Goal: Task Accomplishment & Management: Complete application form

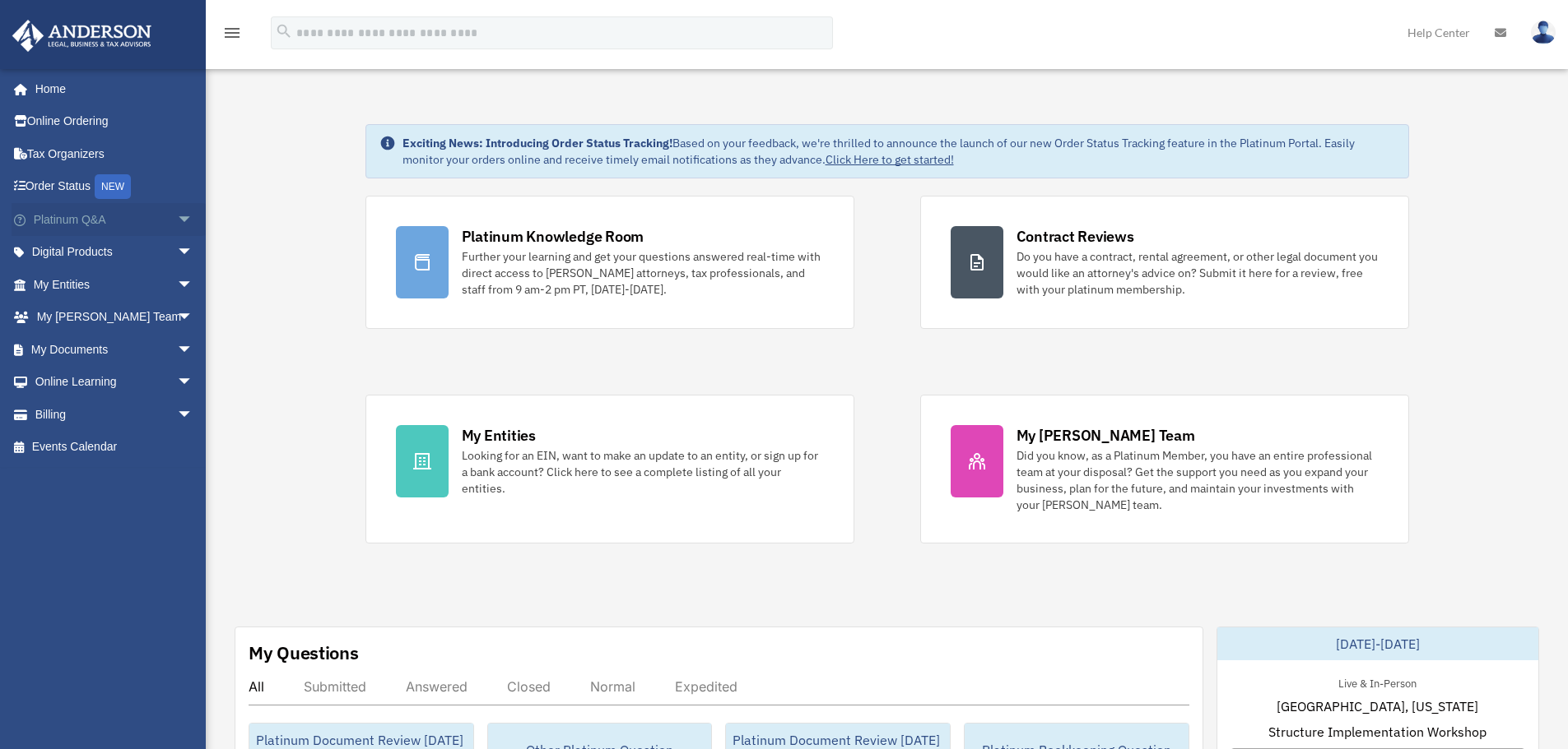
click at [189, 217] on span "arrow_drop_down" at bounding box center [193, 220] width 33 height 34
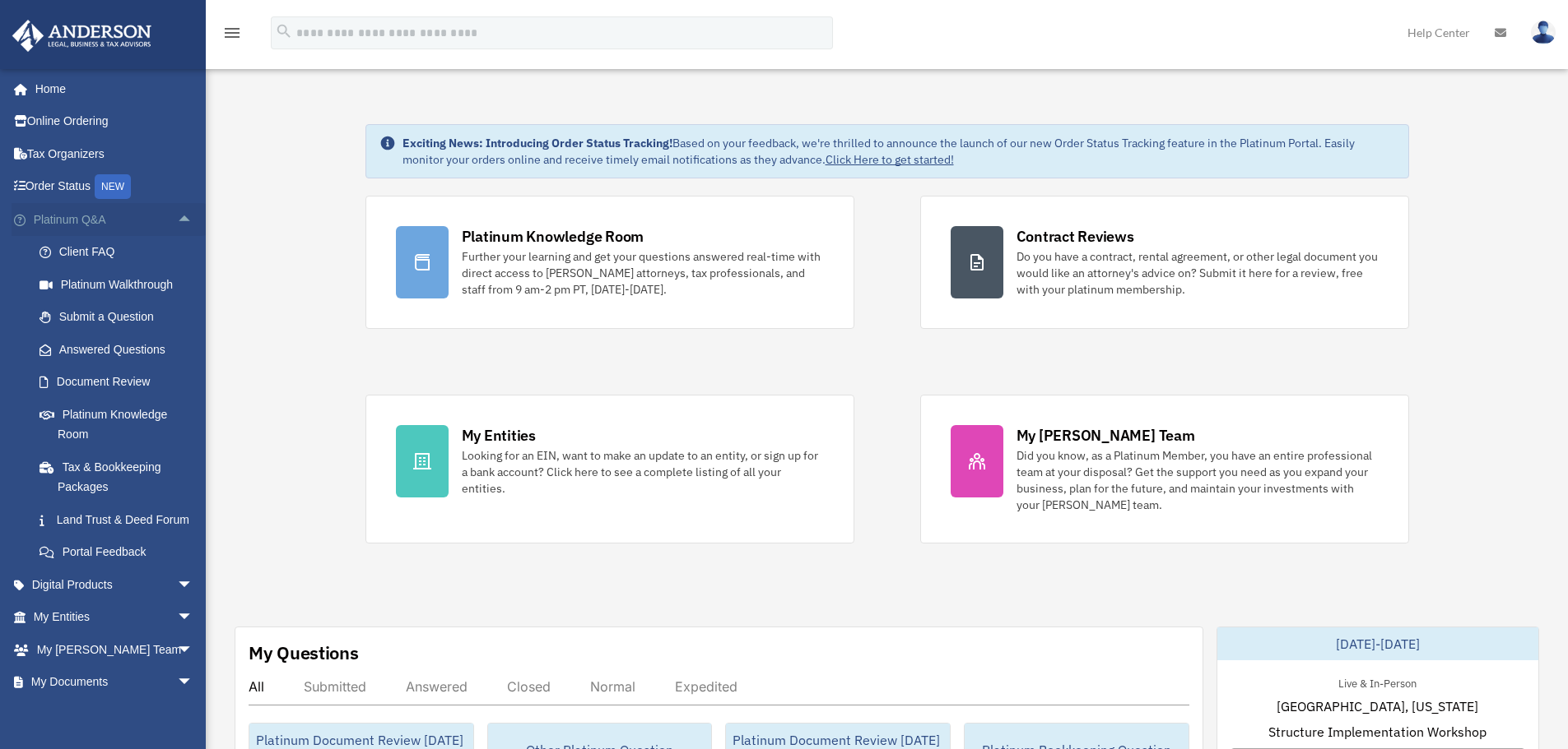
click at [184, 216] on span "arrow_drop_up" at bounding box center [193, 220] width 33 height 34
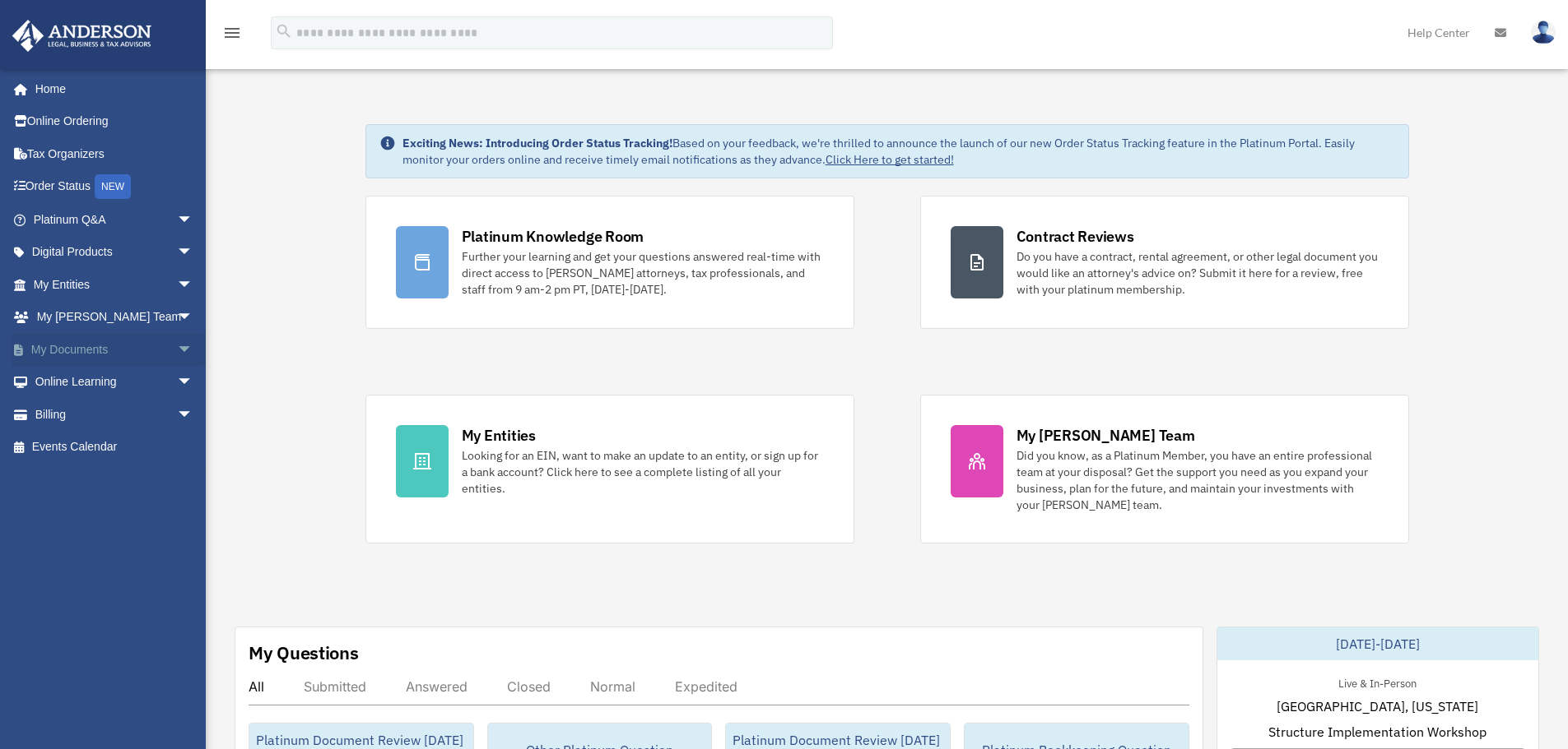
click at [177, 361] on span "arrow_drop_down" at bounding box center [193, 350] width 33 height 34
click at [177, 356] on span "arrow_drop_up" at bounding box center [193, 350] width 33 height 34
click at [177, 355] on span "arrow_drop_down" at bounding box center [193, 350] width 33 height 34
click at [177, 354] on span "arrow_drop_up" at bounding box center [193, 350] width 33 height 34
click at [177, 354] on span "arrow_drop_down" at bounding box center [193, 350] width 33 height 34
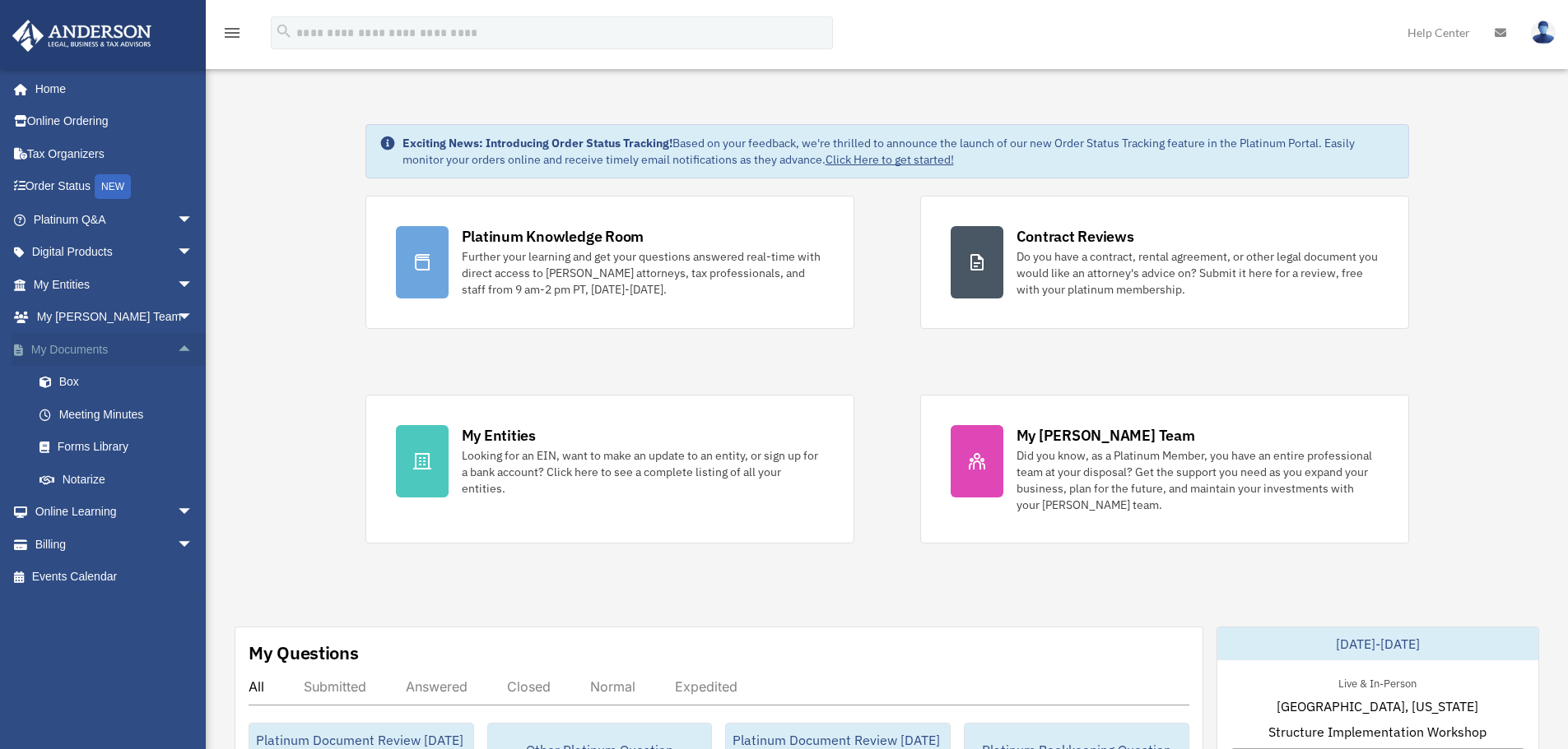
click at [182, 348] on span "arrow_drop_up" at bounding box center [193, 350] width 33 height 34
click at [177, 348] on span "arrow_drop_down" at bounding box center [193, 350] width 33 height 34
click at [184, 348] on span "arrow_drop_up" at bounding box center [193, 350] width 33 height 34
click at [177, 348] on span "arrow_drop_down" at bounding box center [193, 350] width 33 height 34
click at [177, 348] on span "arrow_drop_up" at bounding box center [193, 350] width 33 height 34
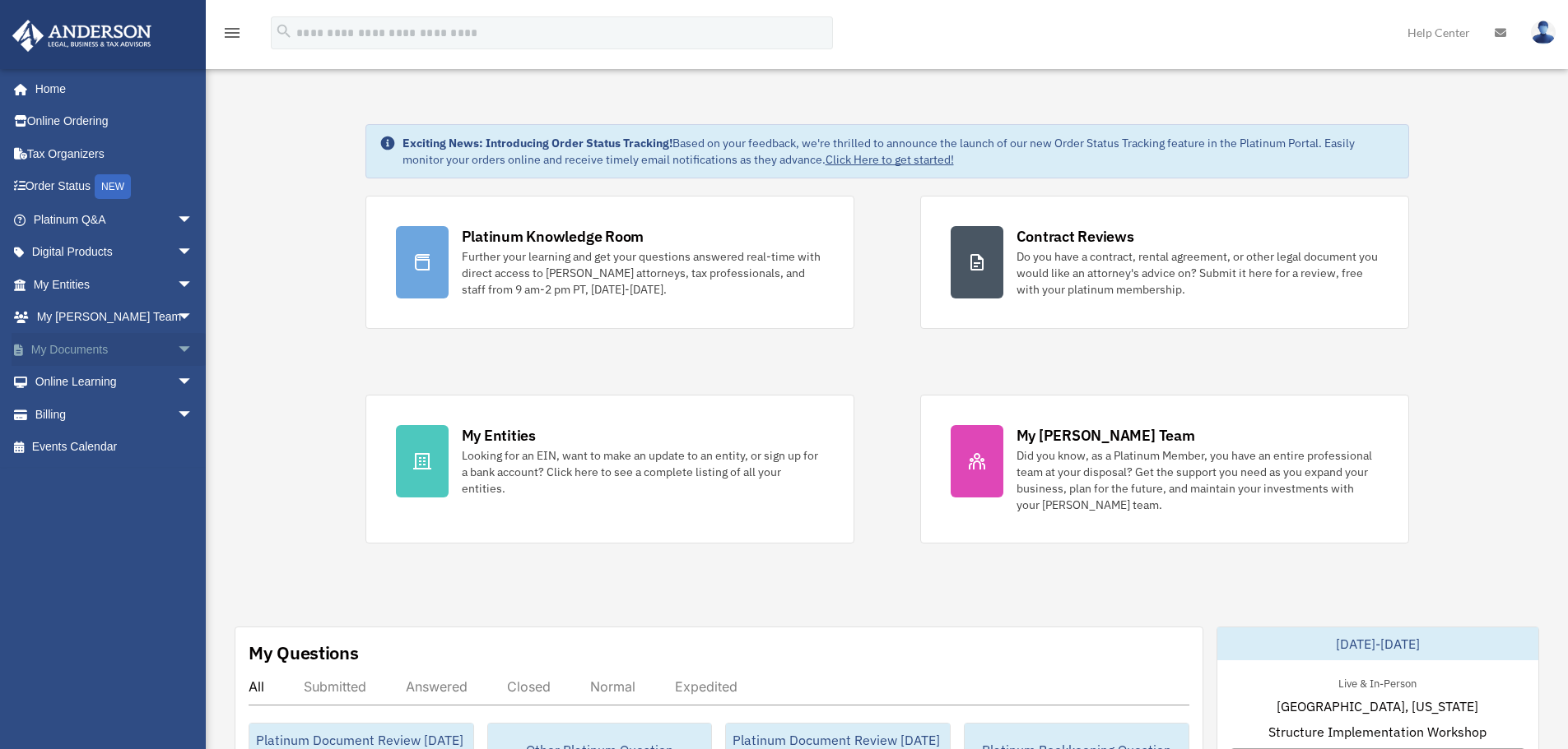
click at [177, 348] on span "arrow_drop_down" at bounding box center [193, 350] width 33 height 34
click at [182, 348] on span "arrow_drop_up" at bounding box center [193, 350] width 33 height 34
click at [177, 347] on span "arrow_drop_down" at bounding box center [193, 350] width 33 height 34
click at [120, 410] on link "Meeting Minutes" at bounding box center [120, 414] width 195 height 33
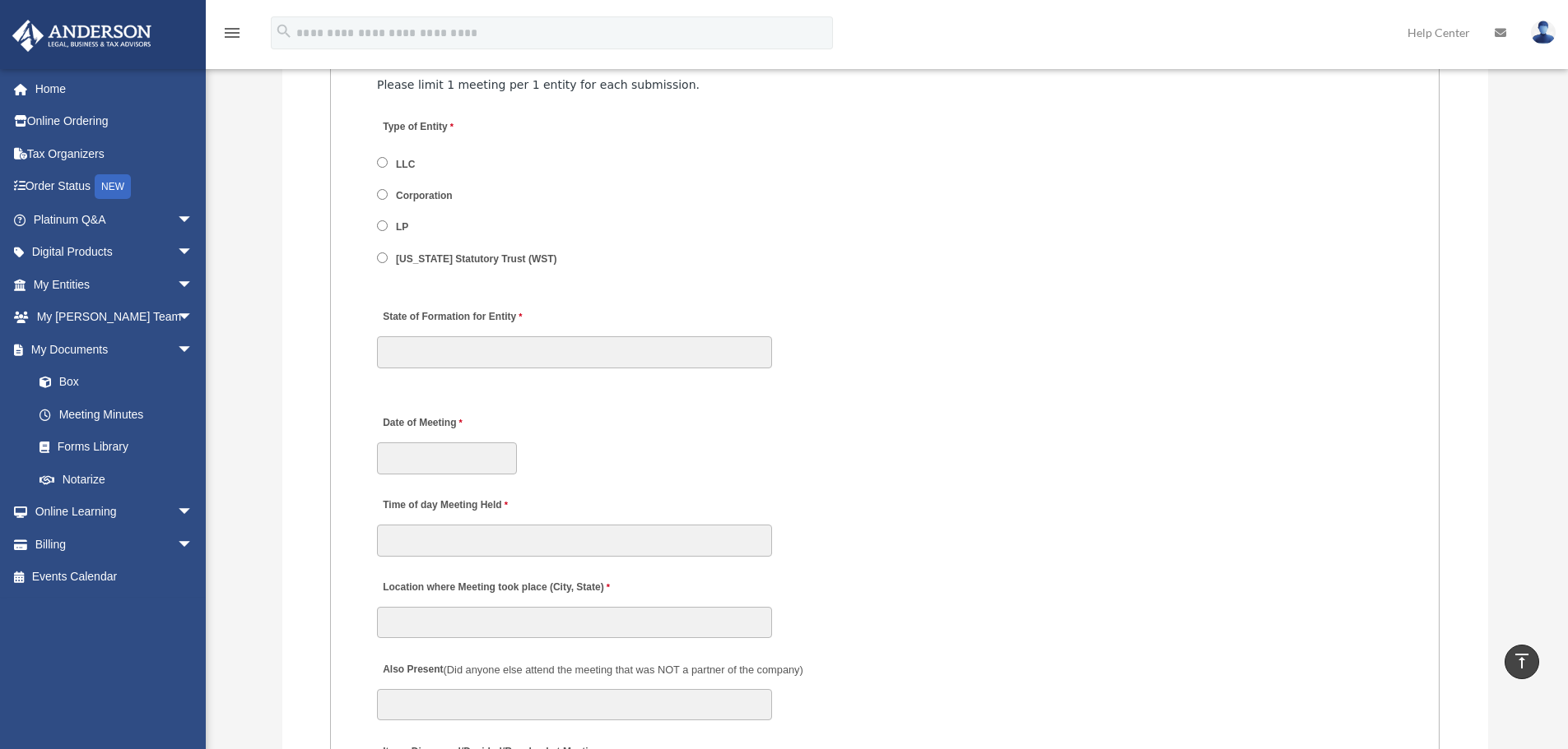
scroll to position [2139, 0]
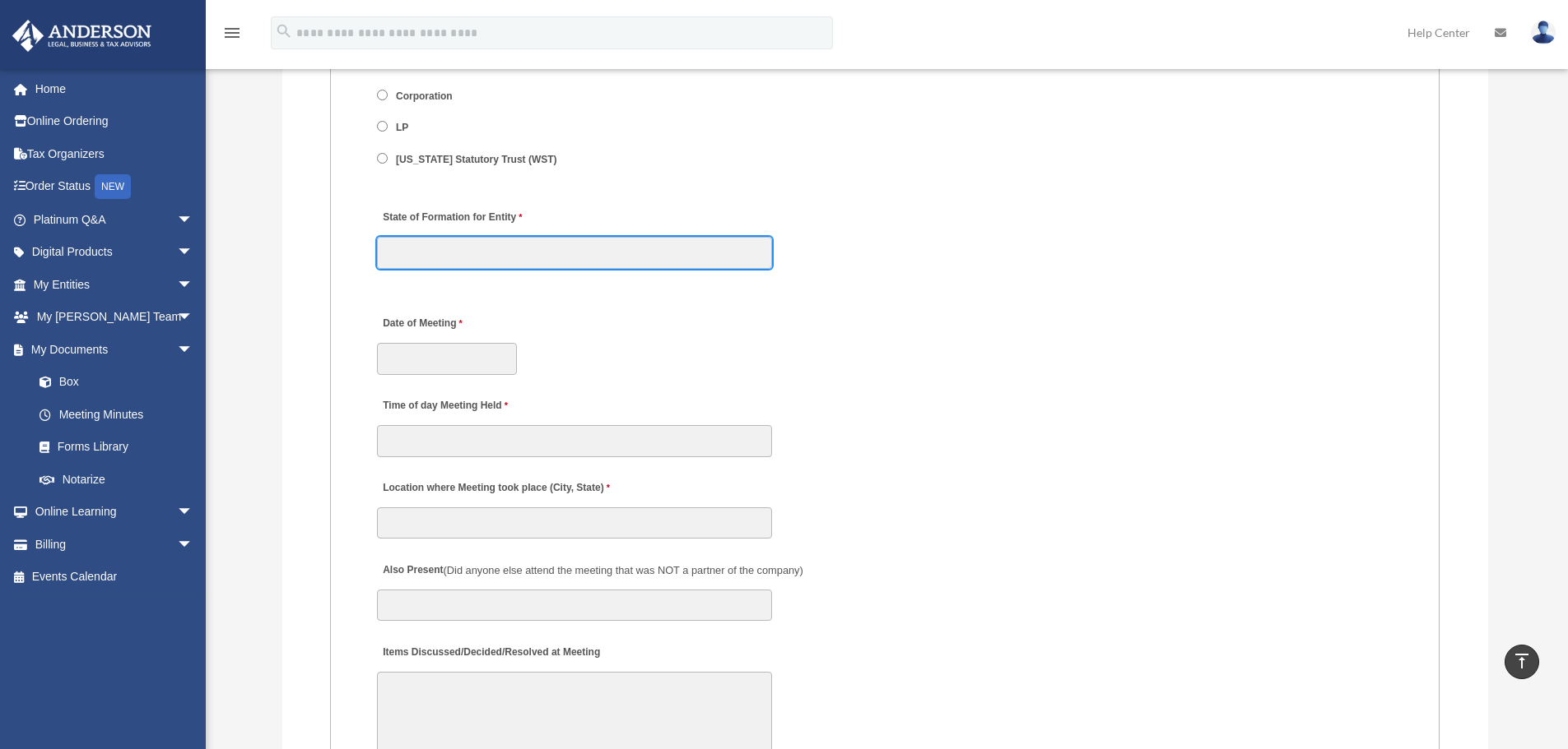
click at [657, 240] on input "State of Formation for Entity" at bounding box center [574, 252] width 395 height 32
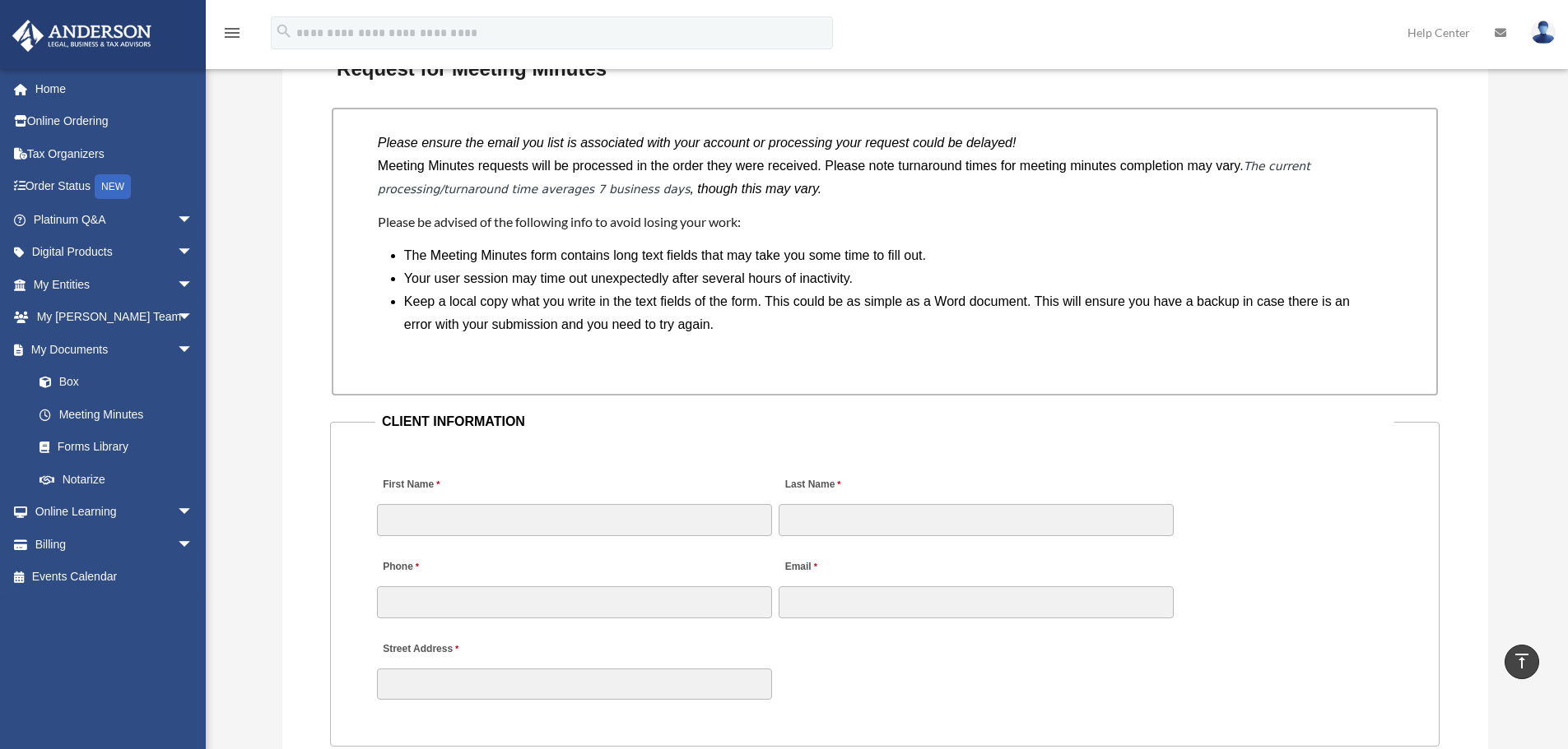
scroll to position [1398, 0]
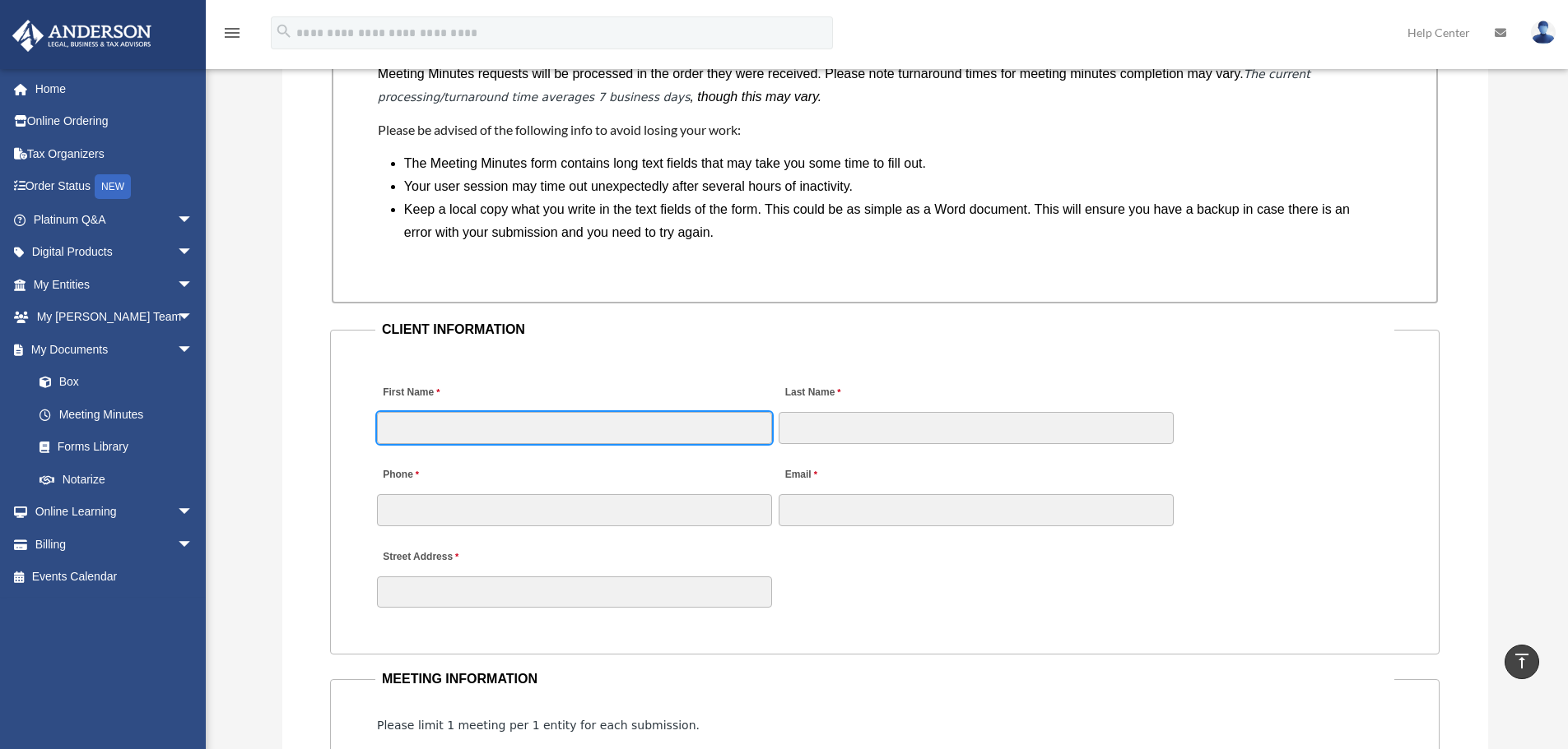
click at [575, 415] on input "First Name" at bounding box center [574, 428] width 395 height 32
click at [539, 421] on input "First Name" at bounding box center [574, 428] width 395 height 32
click at [496, 350] on fieldset "CLIENT INFORMATION First Name Last Name Phone Email Street Address" at bounding box center [884, 487] width 1110 height 336
click at [441, 326] on legend "CLIENT INFORMATION" at bounding box center [884, 329] width 1019 height 23
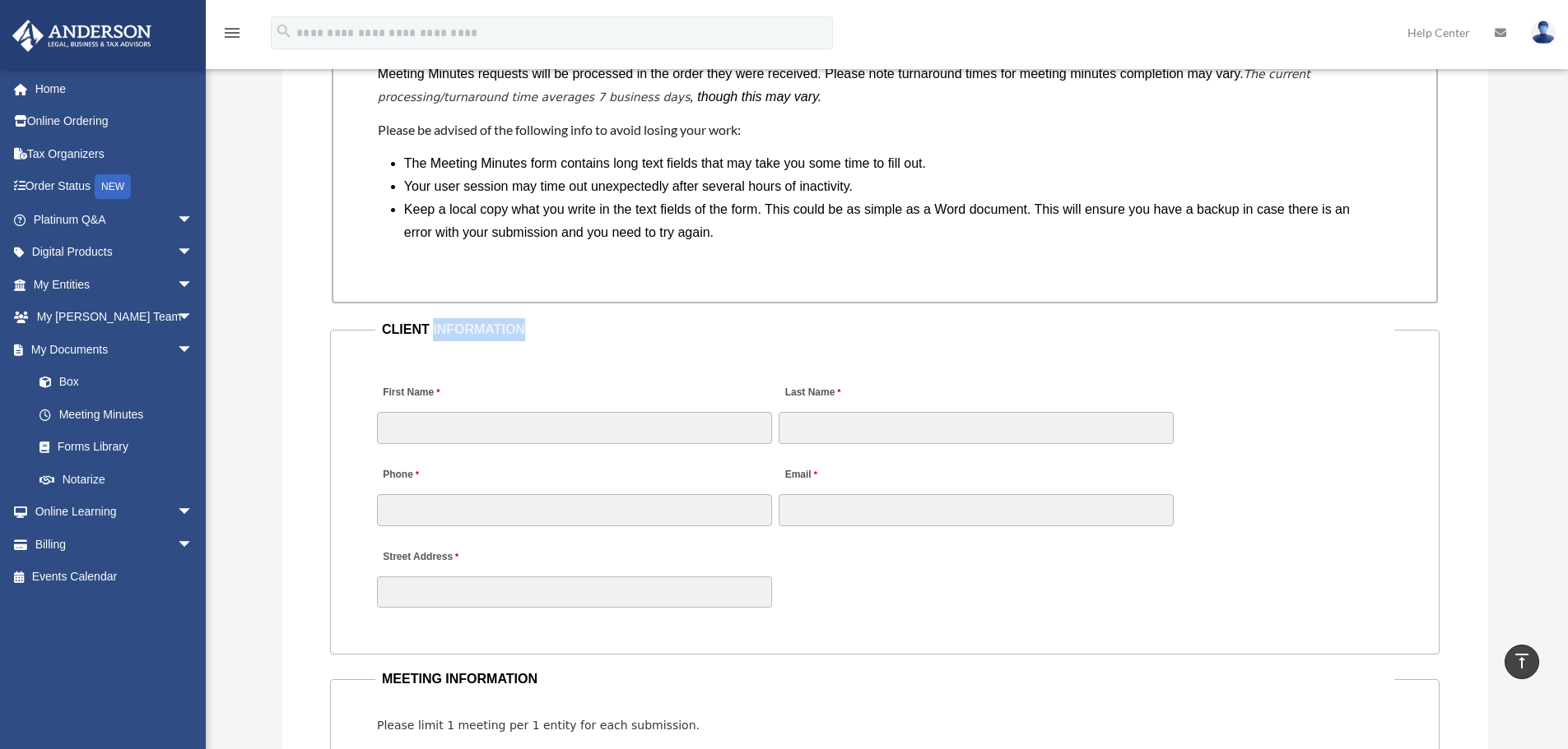
click at [441, 326] on legend "CLIENT INFORMATION" at bounding box center [884, 329] width 1019 height 23
drag, startPoint x: 496, startPoint y: 346, endPoint x: 481, endPoint y: 348, distance: 15.1
click at [496, 344] on fieldset "CLIENT INFORMATION First Name Last Name Phone Email Street Address" at bounding box center [884, 487] width 1110 height 336
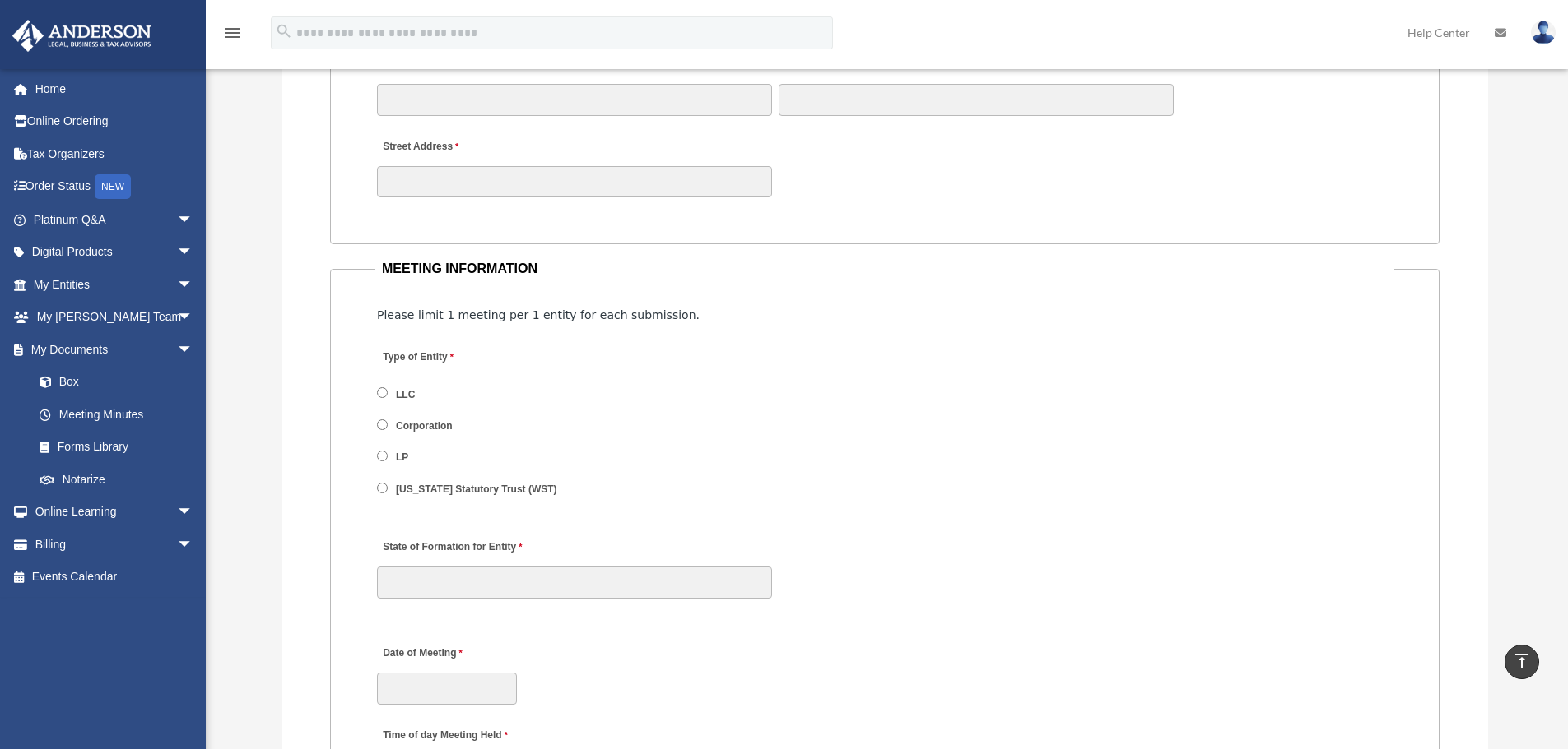
scroll to position [1810, 0]
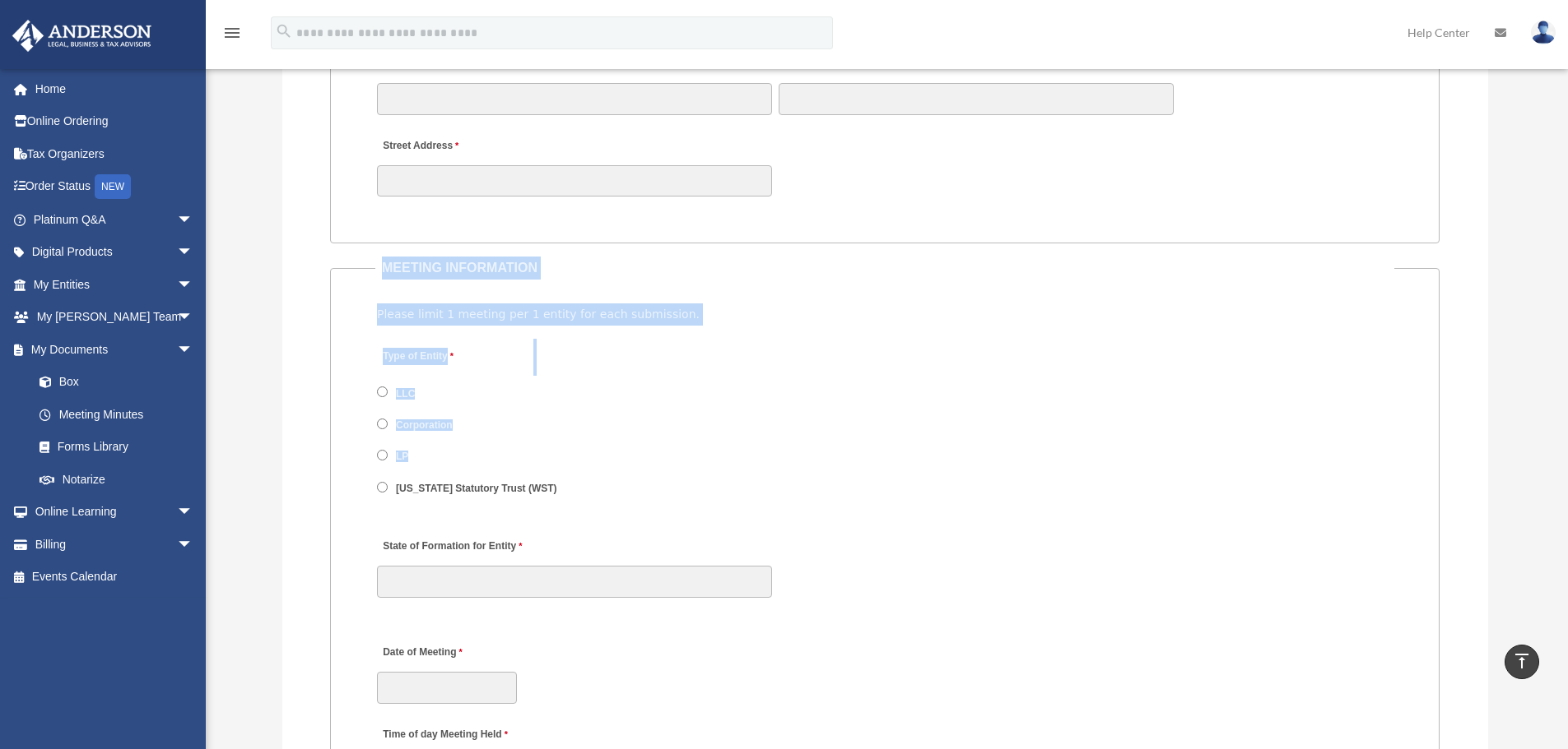
drag, startPoint x: 379, startPoint y: 247, endPoint x: 549, endPoint y: 473, distance: 282.8
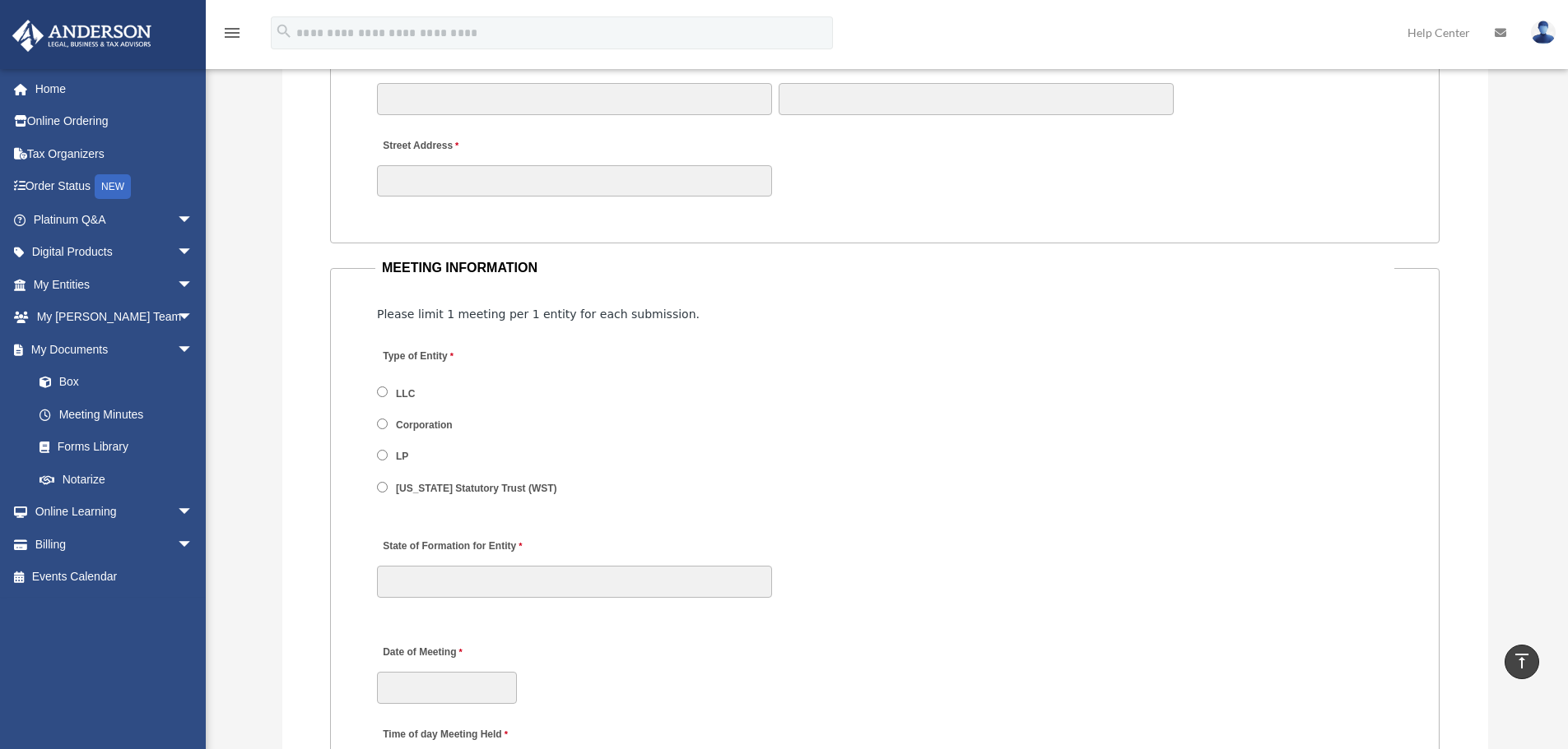
click at [549, 474] on span "[US_STATE] Statutory Trust (WST)" at bounding box center [475, 488] width 196 height 28
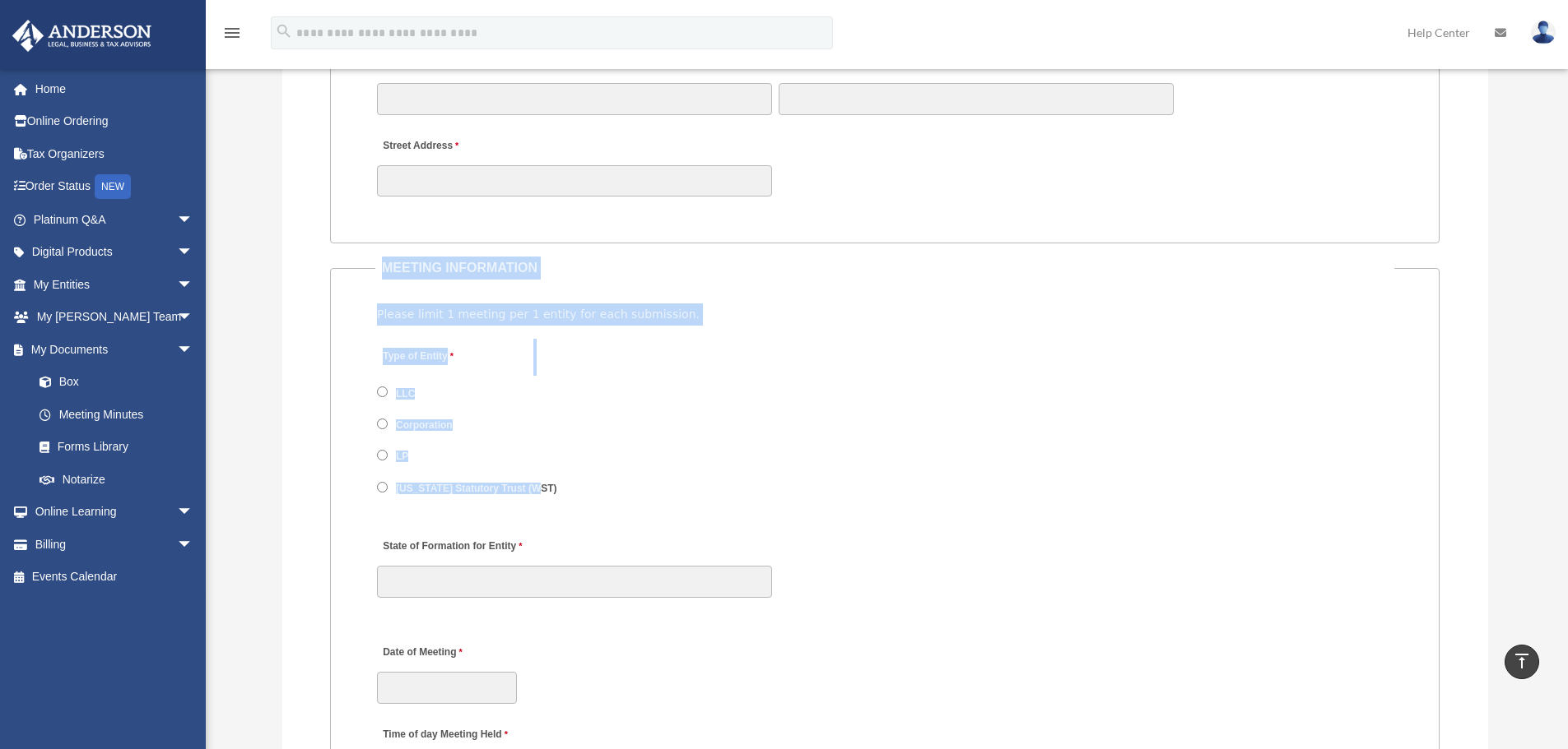
drag, startPoint x: 567, startPoint y: 502, endPoint x: 362, endPoint y: 257, distance: 319.5
click at [481, 269] on legend "MEETING INFORMATION" at bounding box center [884, 267] width 1019 height 23
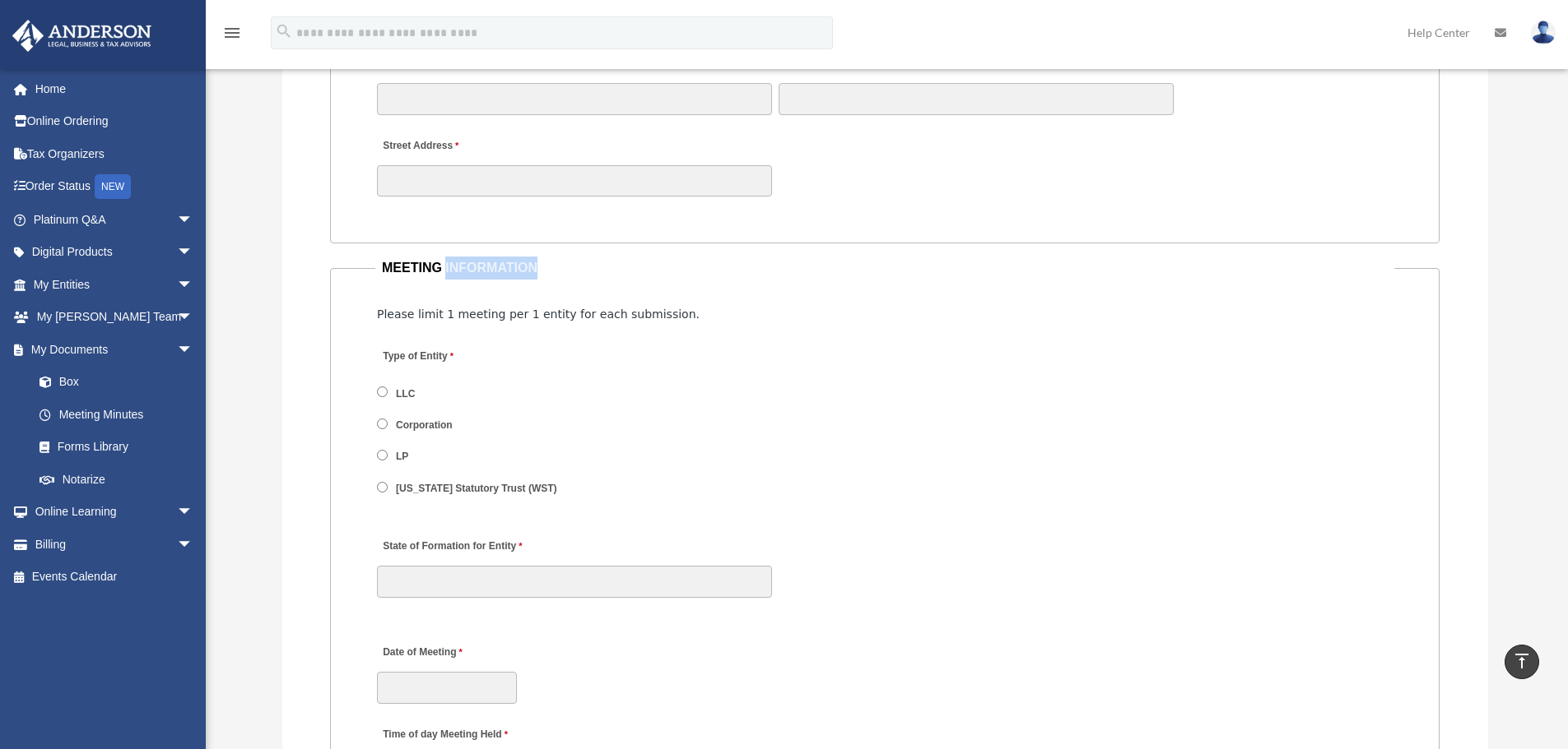
click at [481, 269] on legend "MEETING INFORMATION" at bounding box center [884, 267] width 1019 height 23
click at [484, 269] on legend "MEETING INFORMATION" at bounding box center [884, 267] width 1019 height 23
click at [463, 273] on legend "MEETING INFORMATION" at bounding box center [884, 267] width 1019 height 23
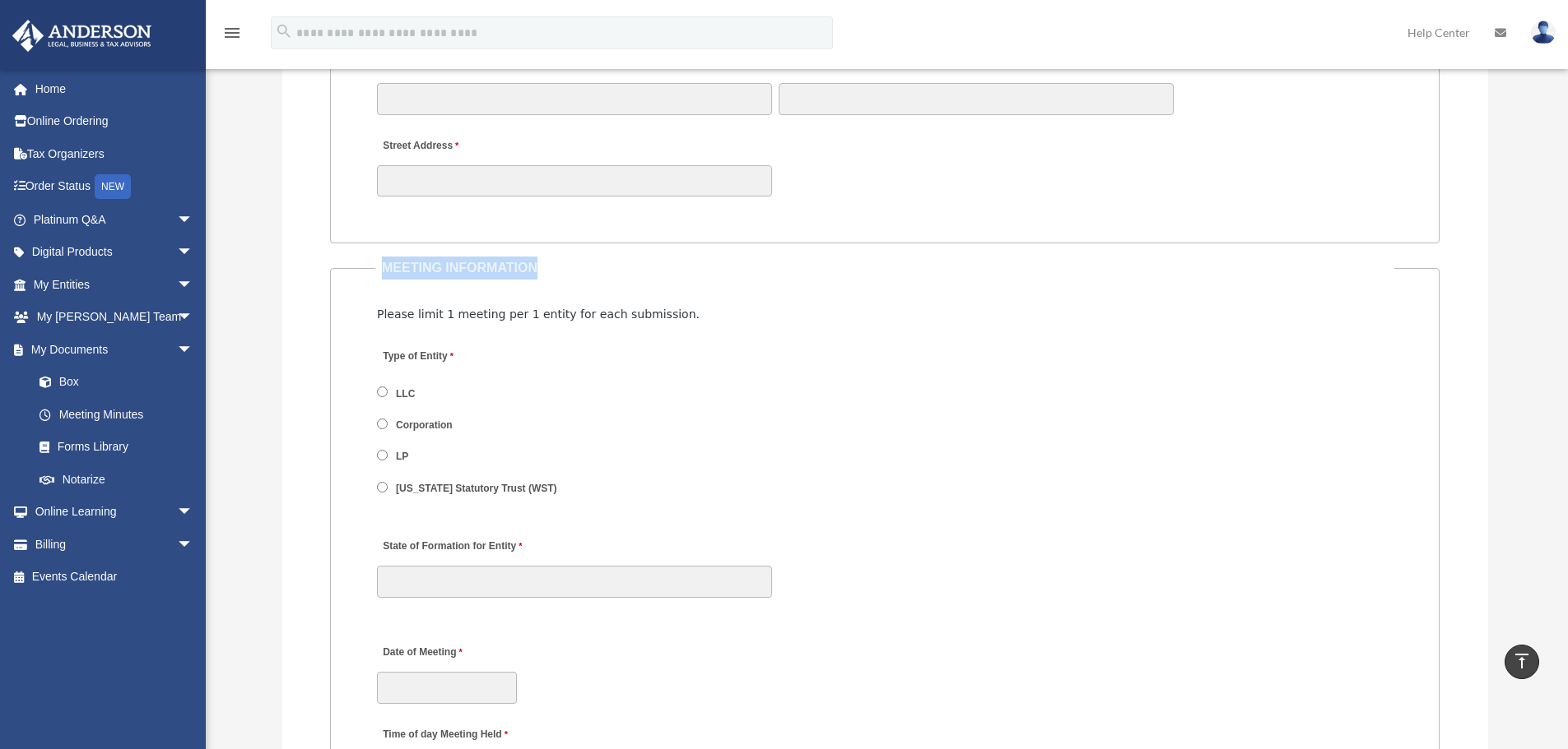
click at [502, 275] on legend "MEETING INFORMATION" at bounding box center [884, 267] width 1019 height 23
drag, startPoint x: 374, startPoint y: 320, endPoint x: 713, endPoint y: 326, distance: 339.1
click at [713, 326] on div "Please limit 1 meeting per 1 entity for each submission." at bounding box center [884, 315] width 1019 height 26
click at [620, 319] on span "Please limit 1 meeting per 1 entity for each submission." at bounding box center [539, 314] width 323 height 13
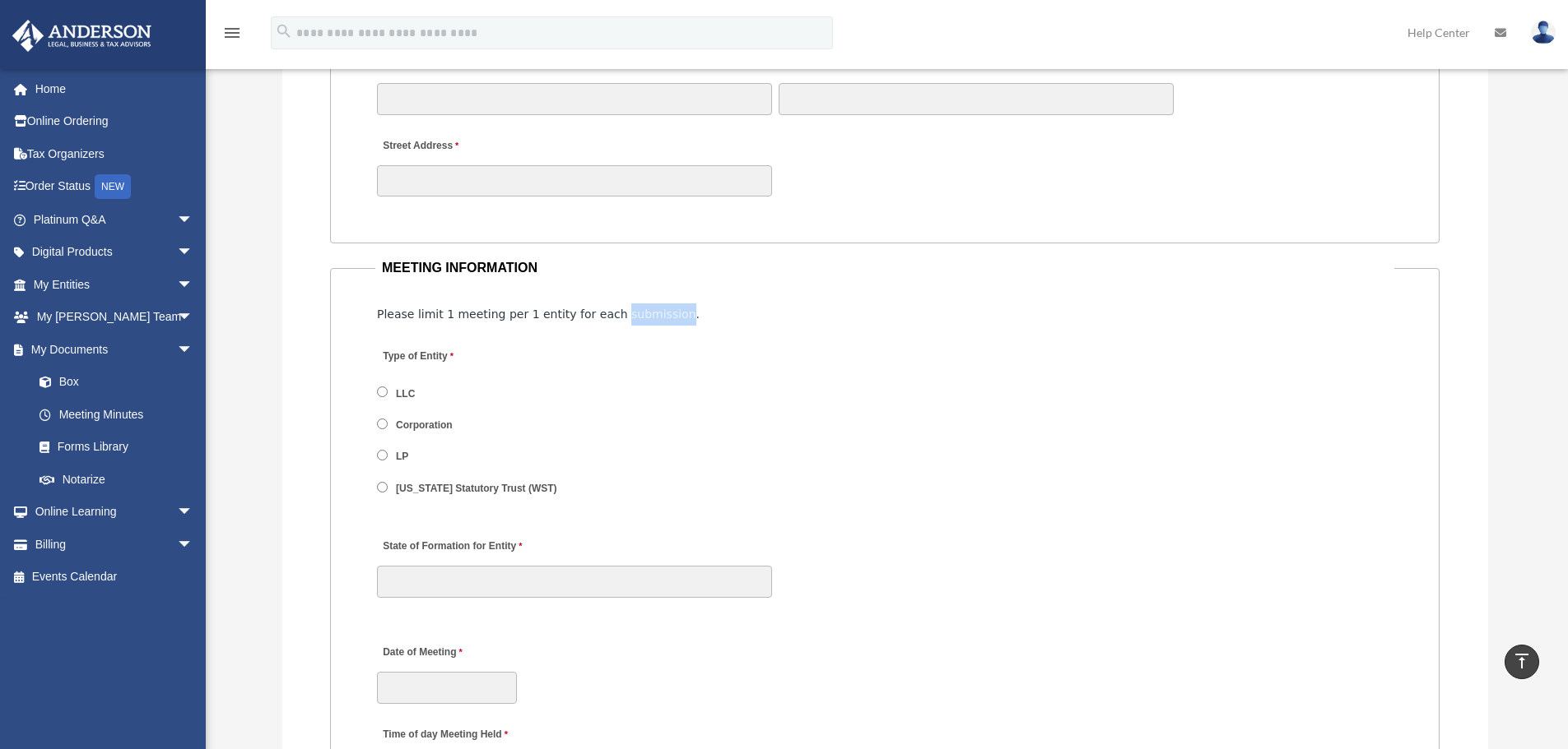
click at [620, 318] on span "Please limit 1 meeting per 1 entity for each submission." at bounding box center [539, 314] width 323 height 13
click at [596, 317] on span "Please limit 1 meeting per 1 entity for each submission." at bounding box center [539, 314] width 323 height 13
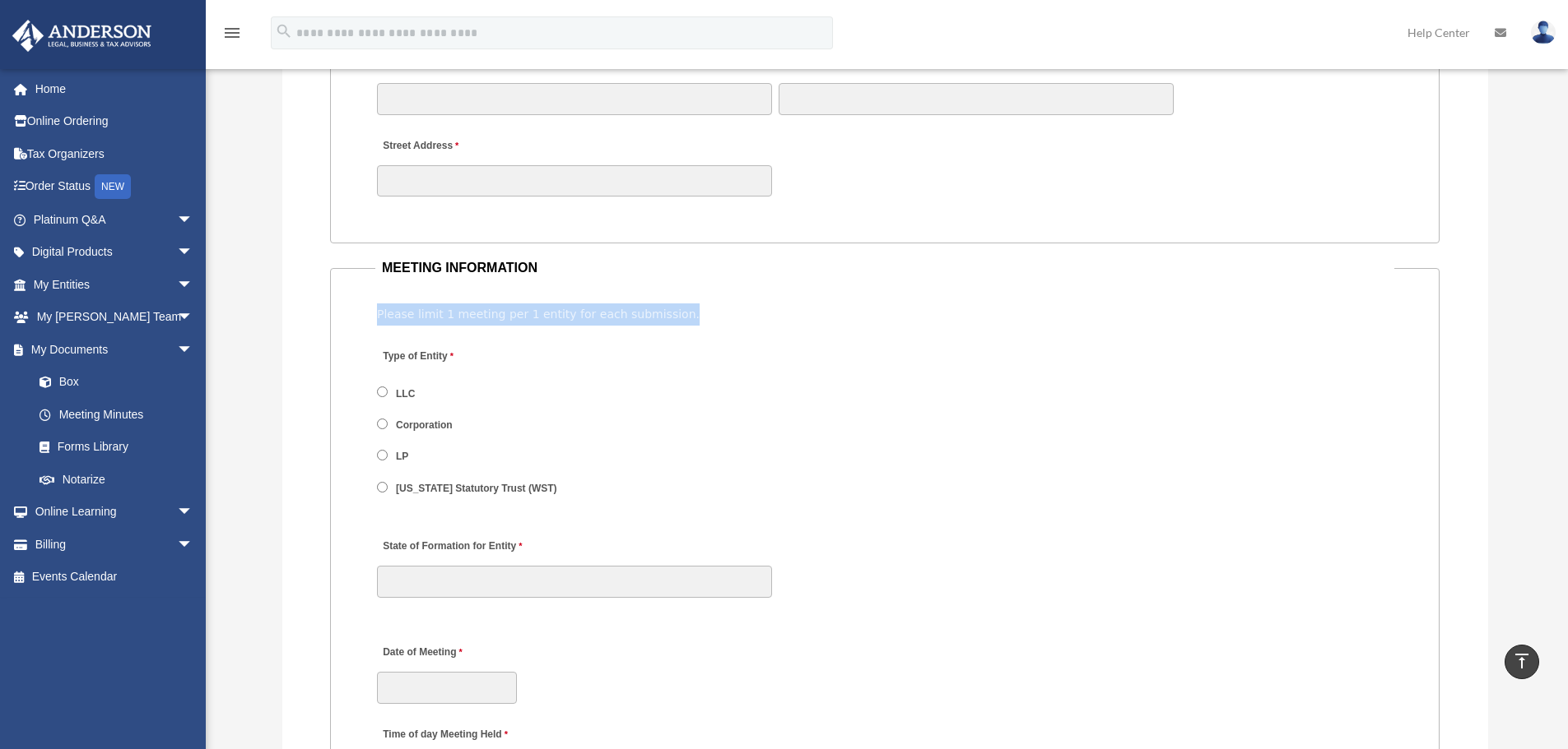
click at [626, 321] on span "Please limit 1 meeting per 1 entity for each submission." at bounding box center [539, 314] width 323 height 13
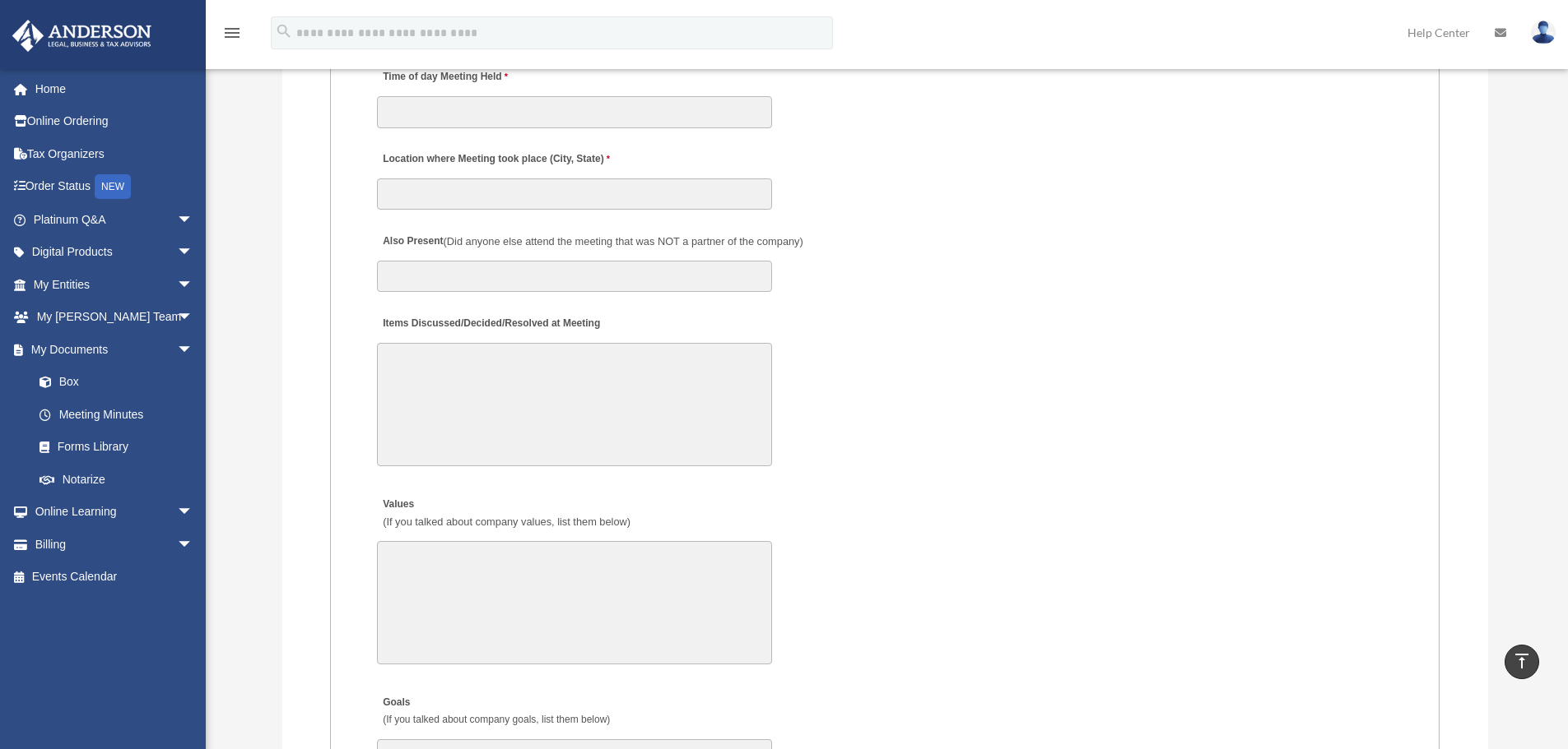
click at [609, 399] on textarea "Items Discussed/Decided/Resolved at Meeting" at bounding box center [574, 405] width 395 height 124
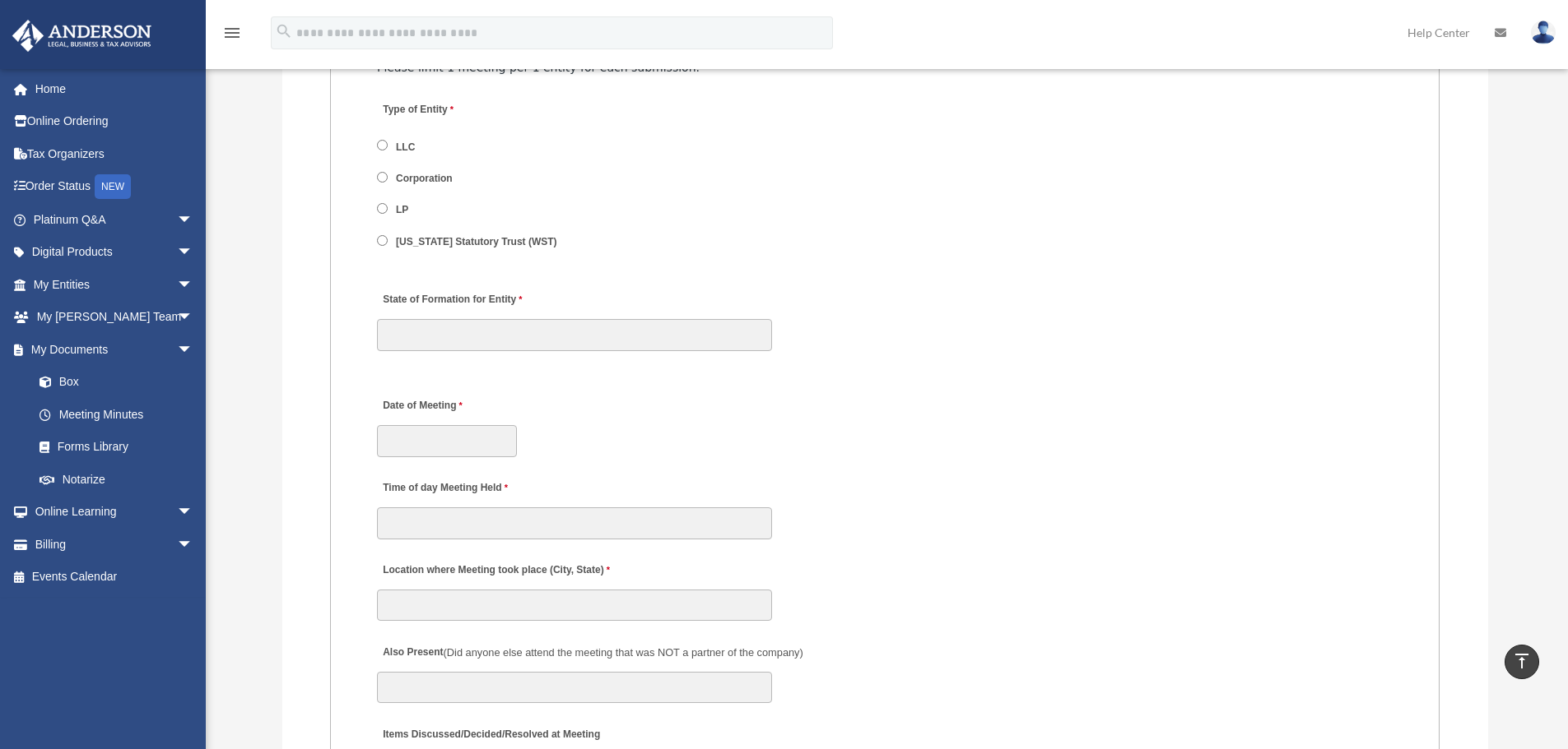
click at [1006, 521] on div "Time of day Meeting Held" at bounding box center [884, 505] width 1019 height 72
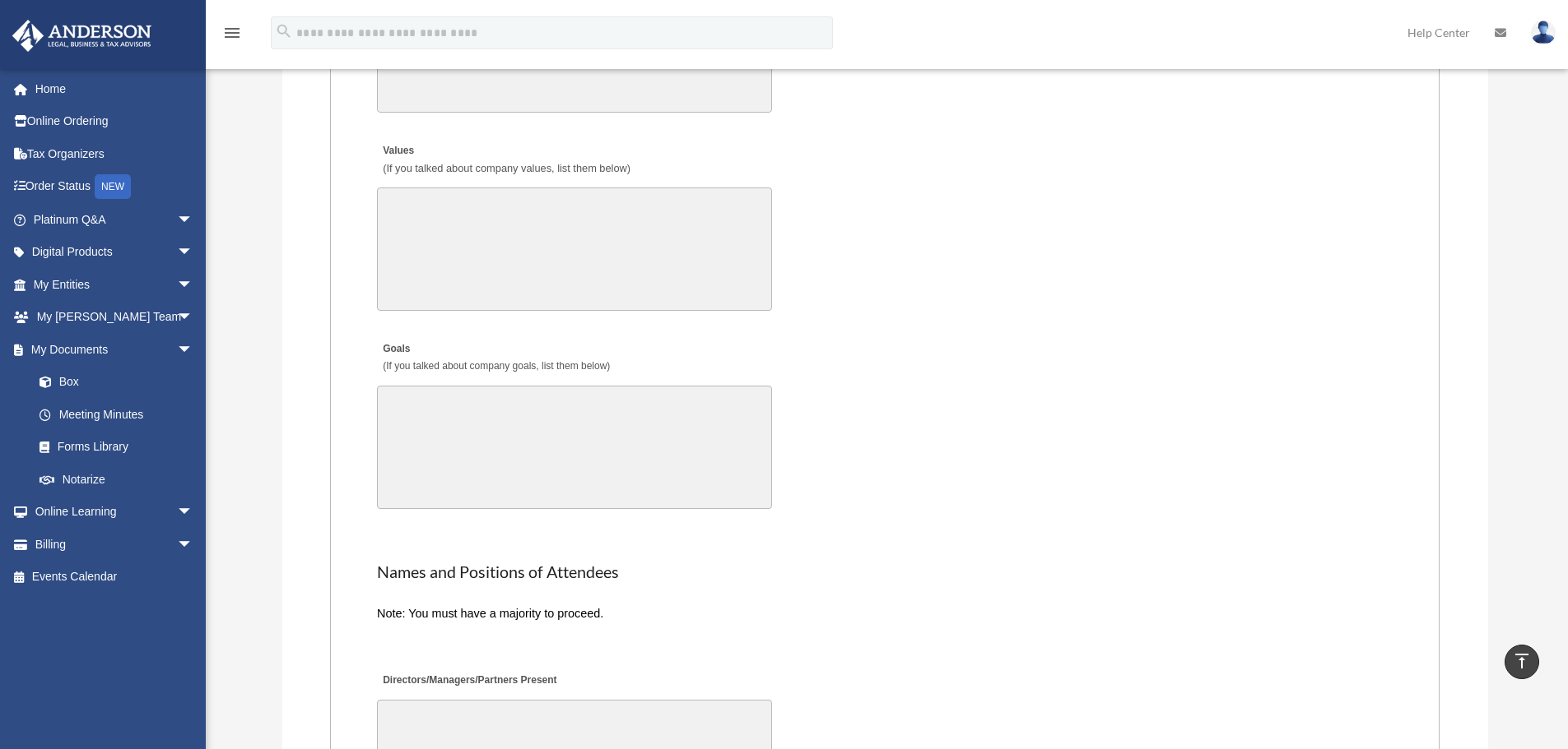
scroll to position [2961, 0]
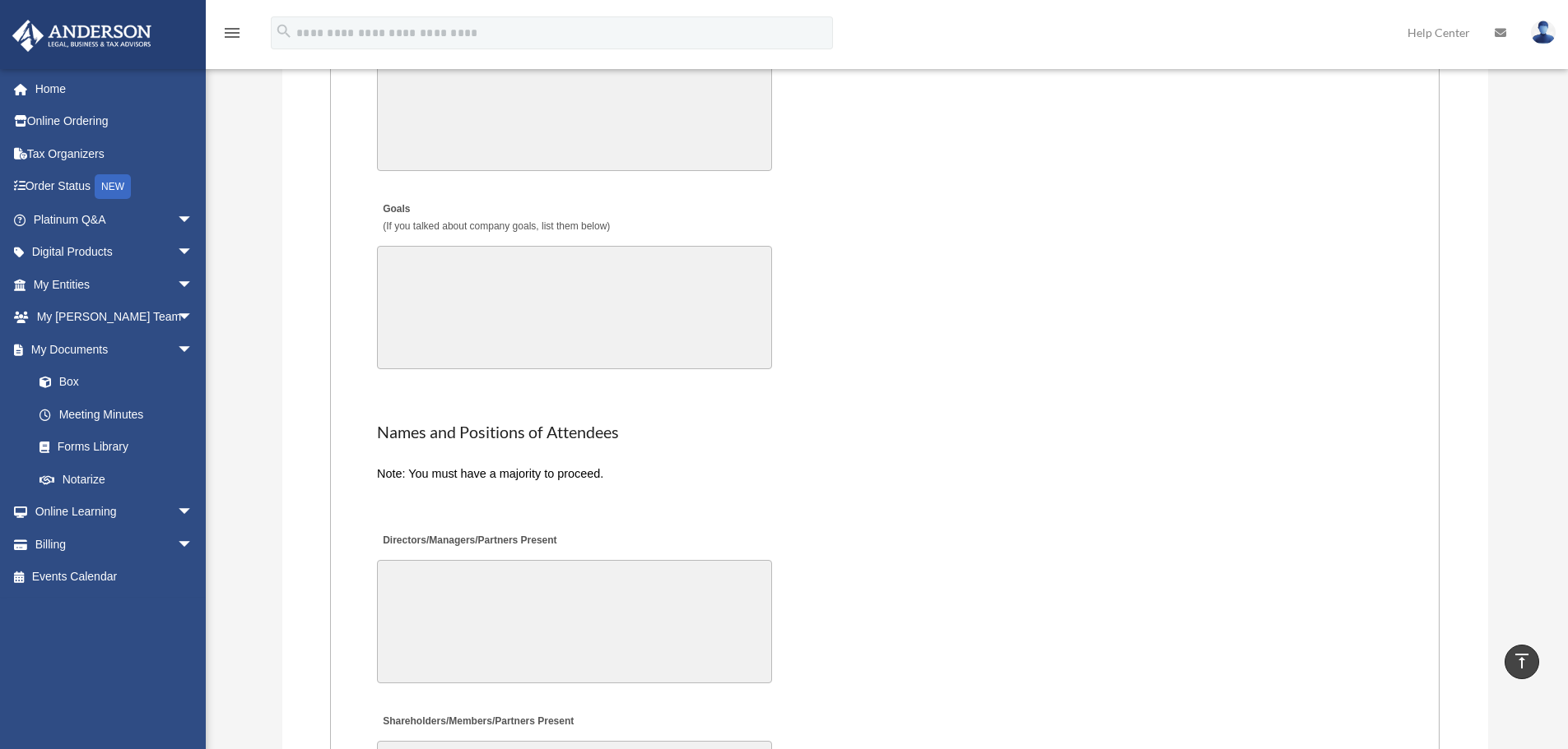
click at [633, 333] on textarea "Goals (If you talked about company goals, list them below)" at bounding box center [574, 308] width 395 height 124
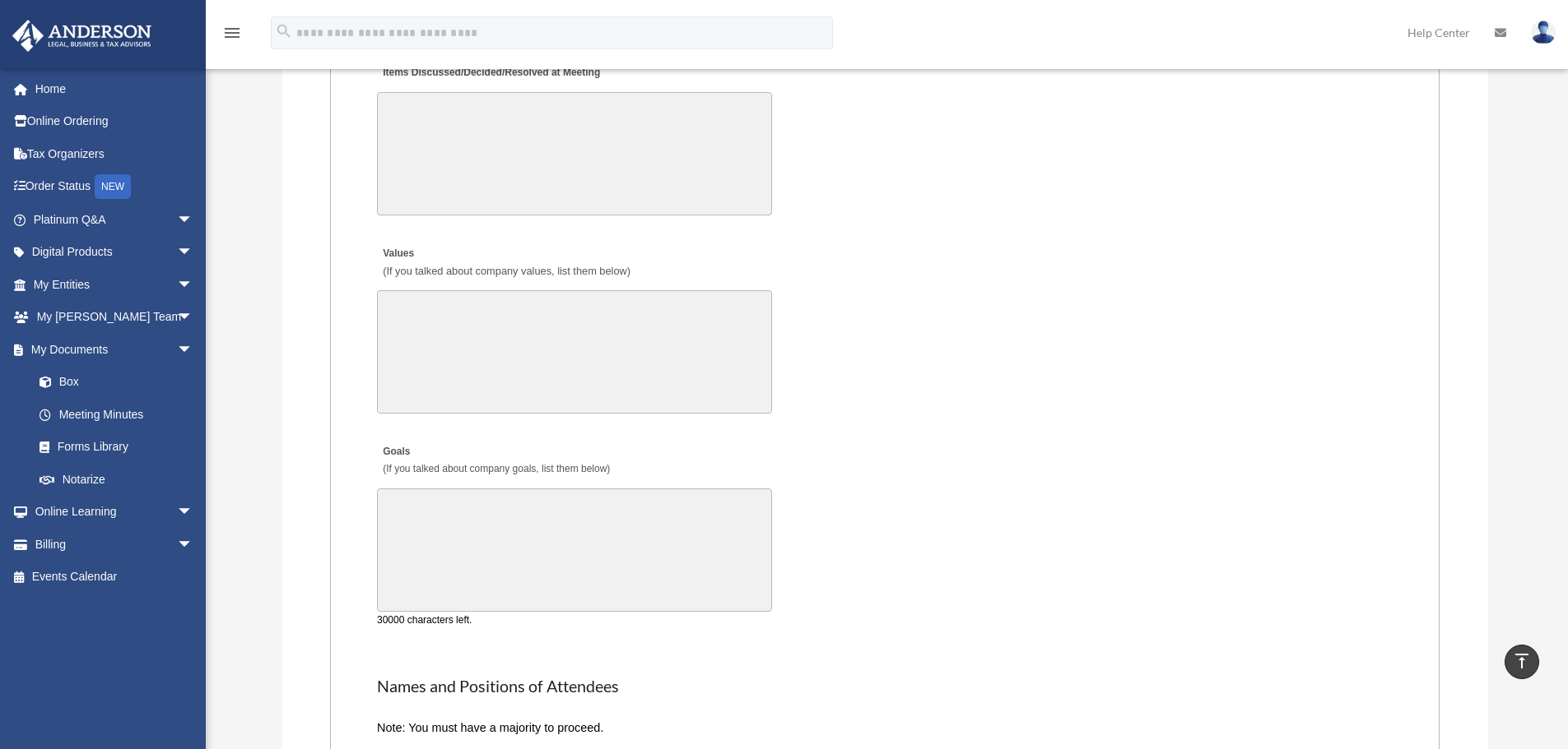
scroll to position [2714, 0]
click at [866, 418] on div "Values (If you talked about company values, list them below) 30000 characters l…" at bounding box center [884, 332] width 1019 height 188
click at [515, 319] on textarea "Values (If you talked about company values, list them below)" at bounding box center [574, 356] width 395 height 124
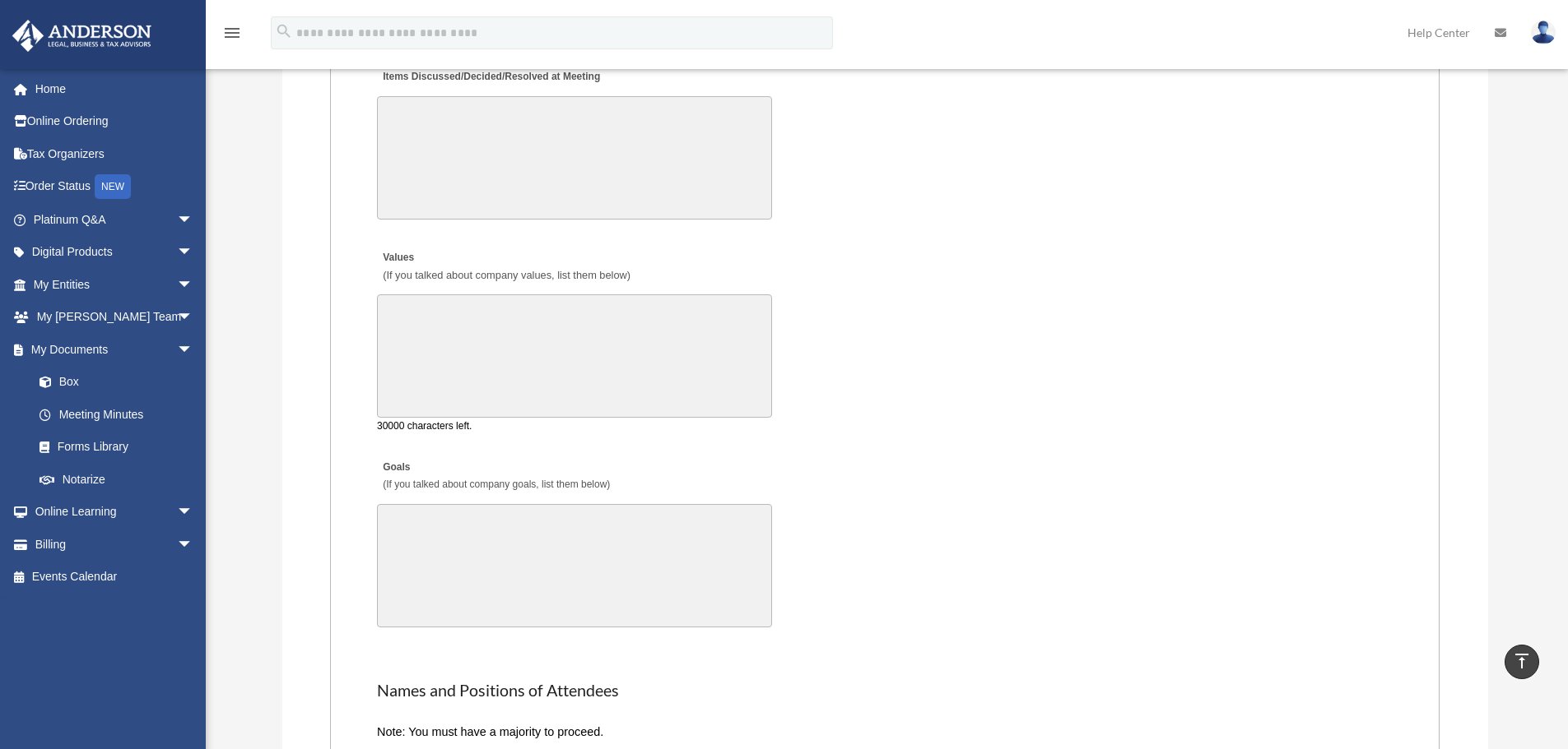
click at [801, 378] on div "Values (If you talked about company values, list them below) 30000 characters l…" at bounding box center [884, 338] width 1019 height 200
drag, startPoint x: 658, startPoint y: 348, endPoint x: 673, endPoint y: 392, distance: 46.5
click at [657, 347] on textarea "Values (If you talked about company values, list them below)" at bounding box center [574, 356] width 395 height 124
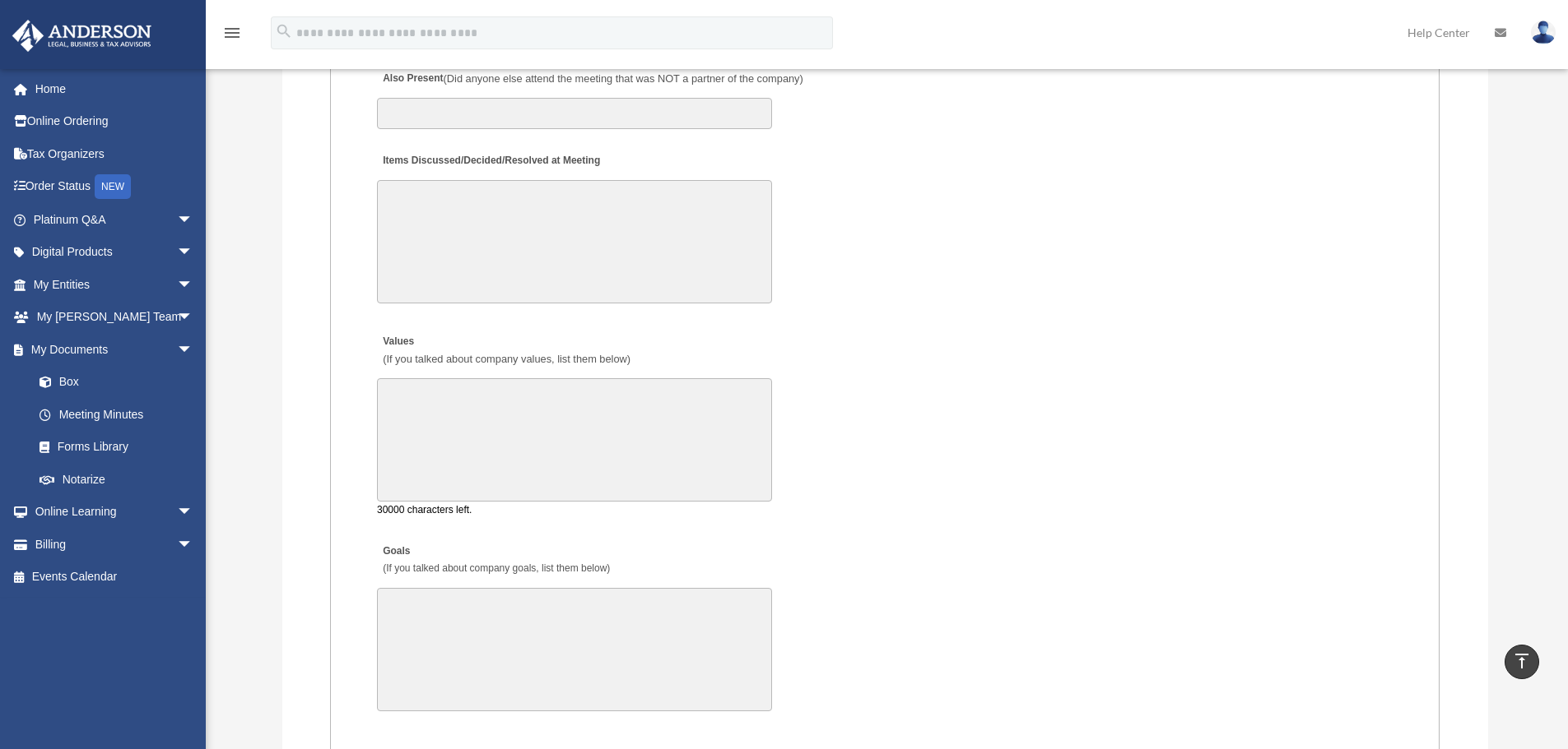
scroll to position [2550, 0]
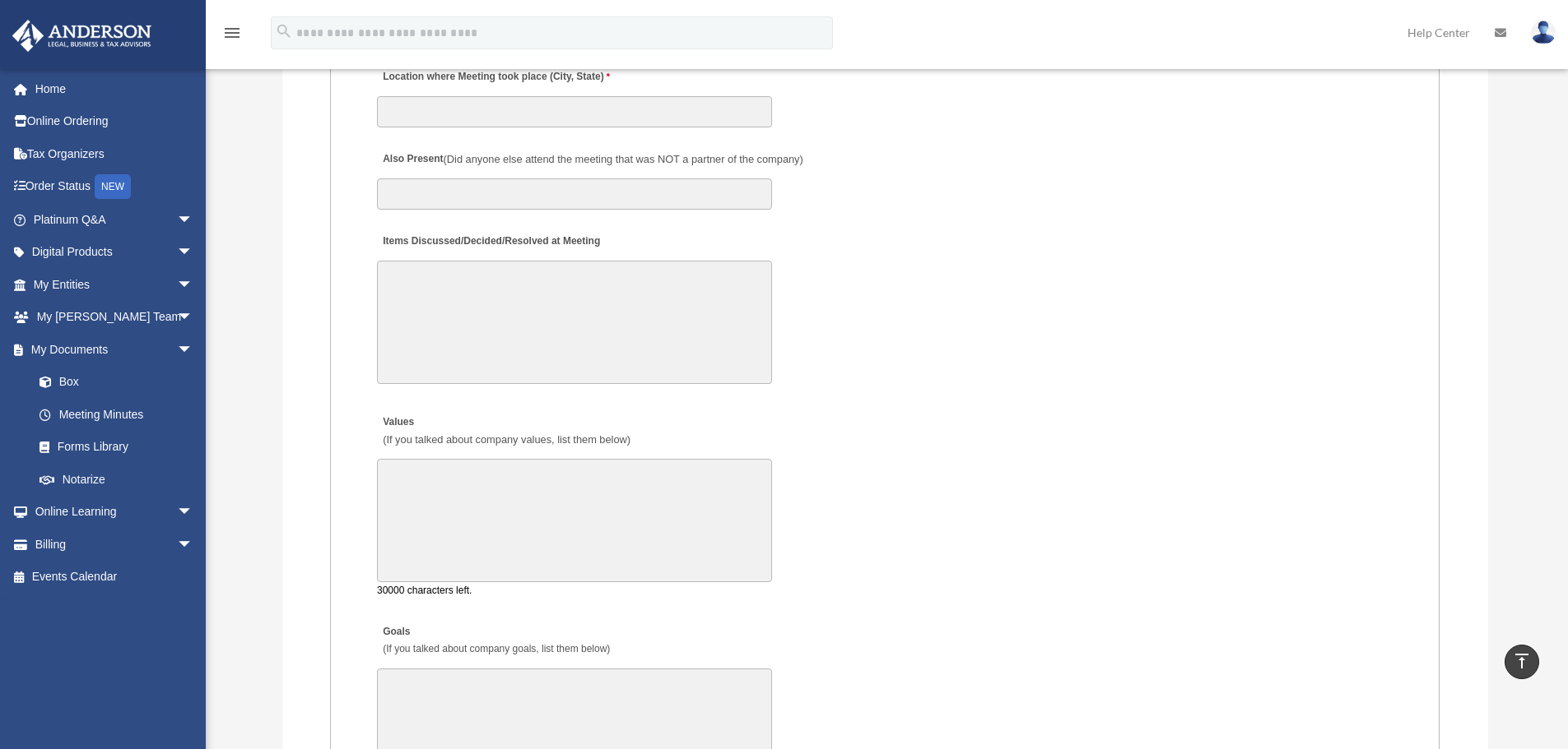
click at [655, 344] on textarea "Items Discussed/Decided/Resolved at Meeting" at bounding box center [574, 323] width 395 height 124
click at [933, 390] on div "Items Discussed/Decided/Resolved at Meeting 30000 characters left." at bounding box center [884, 307] width 1019 height 171
click at [523, 307] on textarea "Items Discussed/Decided/Resolved at Meeting" at bounding box center [574, 323] width 395 height 124
click at [563, 494] on textarea "Values (If you talked about company values, list them below)" at bounding box center [574, 520] width 395 height 124
click at [612, 330] on textarea "Items Discussed/Decided/Resolved at Meeting" at bounding box center [574, 323] width 395 height 124
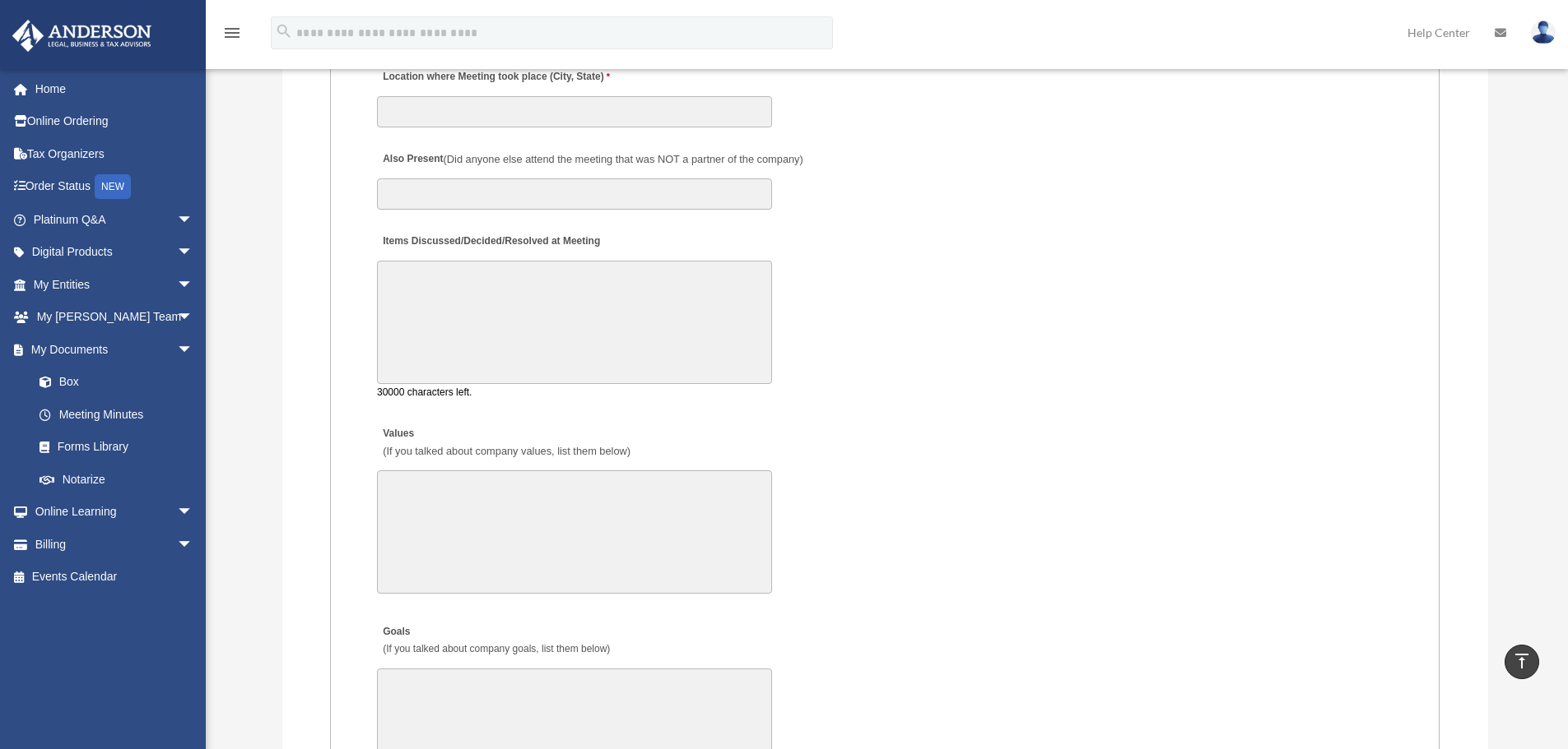
scroll to position [2303, 0]
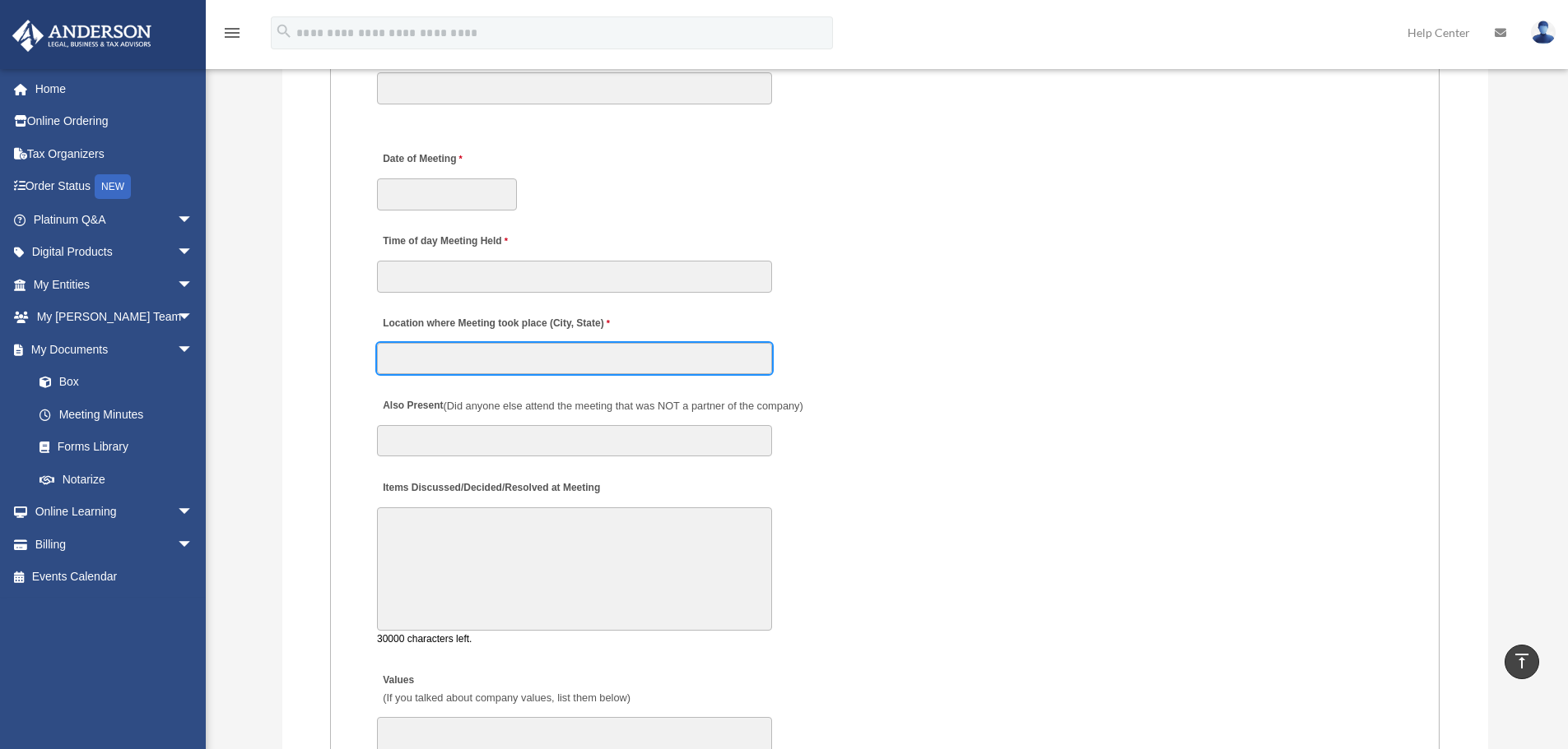
click at [637, 366] on input "Location where Meeting took place (City, State)" at bounding box center [574, 359] width 395 height 32
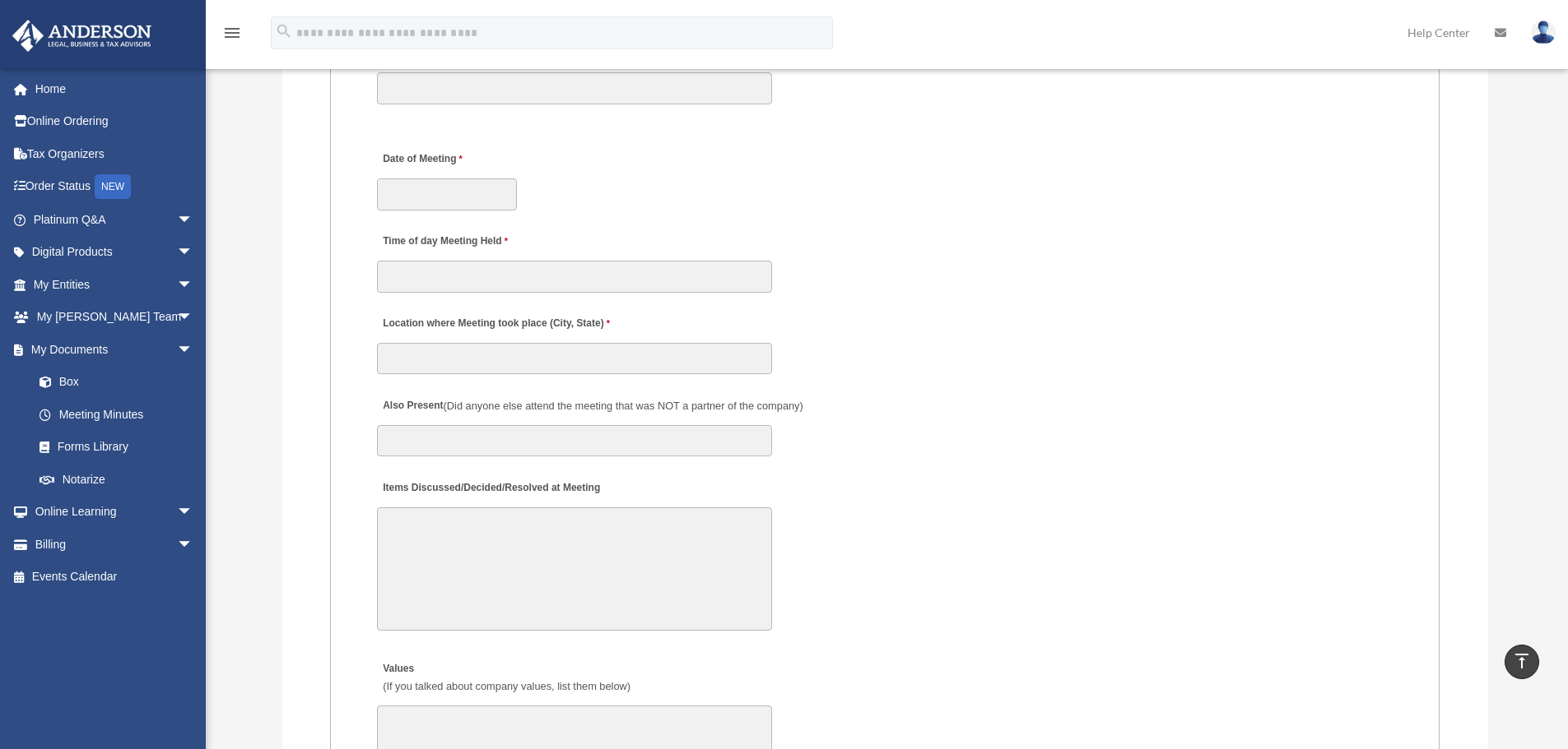
click at [1016, 463] on fieldset "MEETING INFORMATION Please limit 1 meeting per 1 entity for each submission. Ty…" at bounding box center [884, 670] width 1110 height 1814
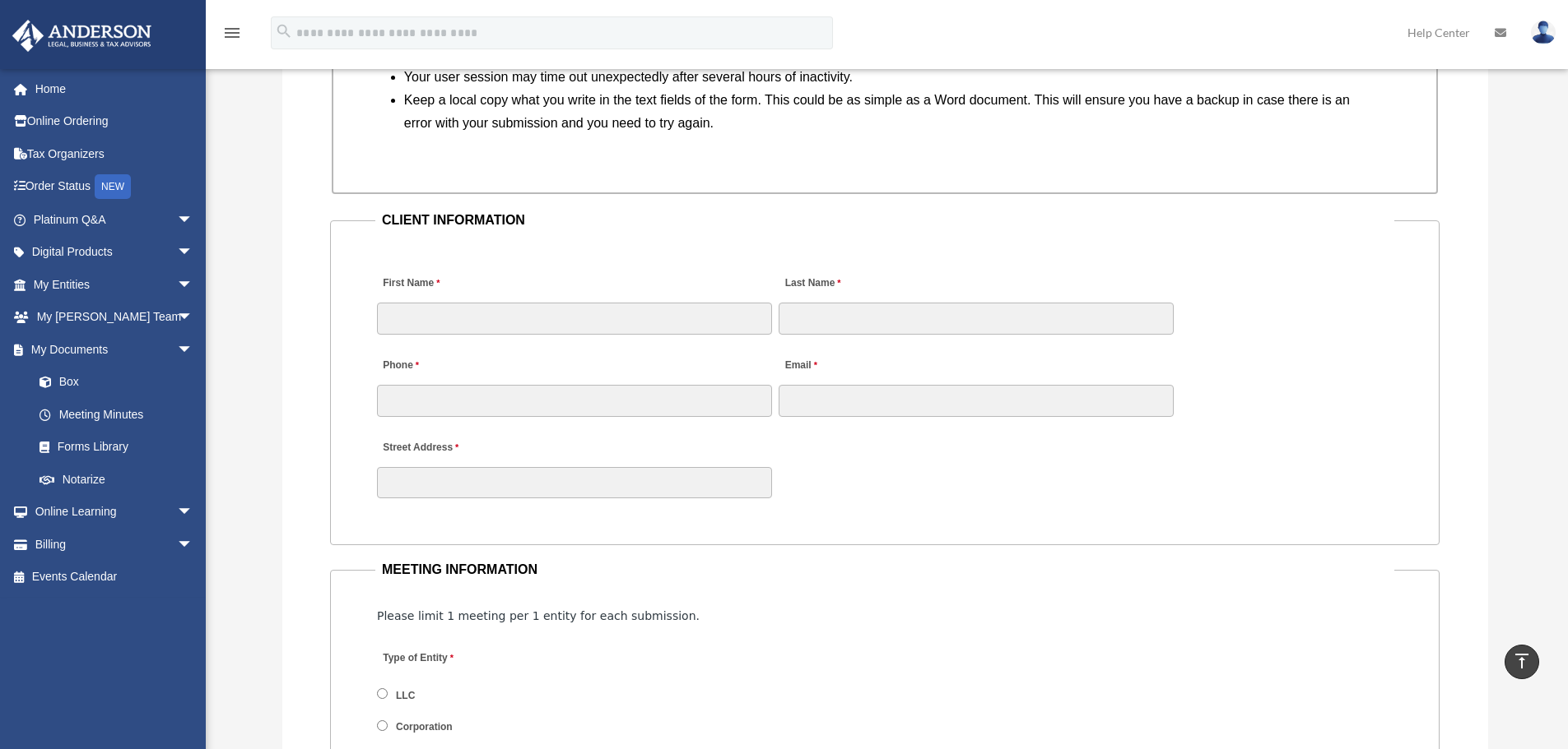
scroll to position [1667, 0]
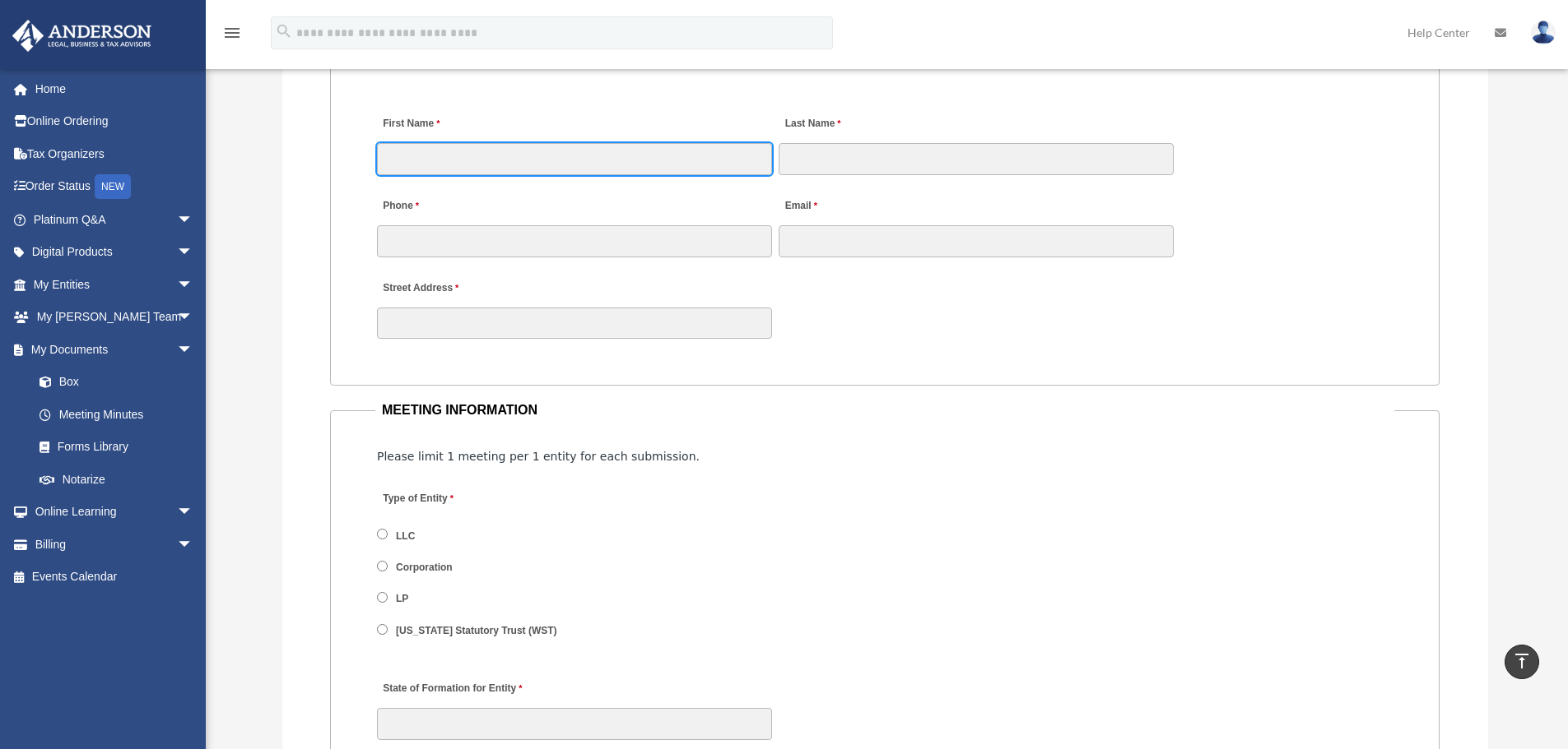
click at [550, 151] on input "First Name" at bounding box center [574, 159] width 395 height 32
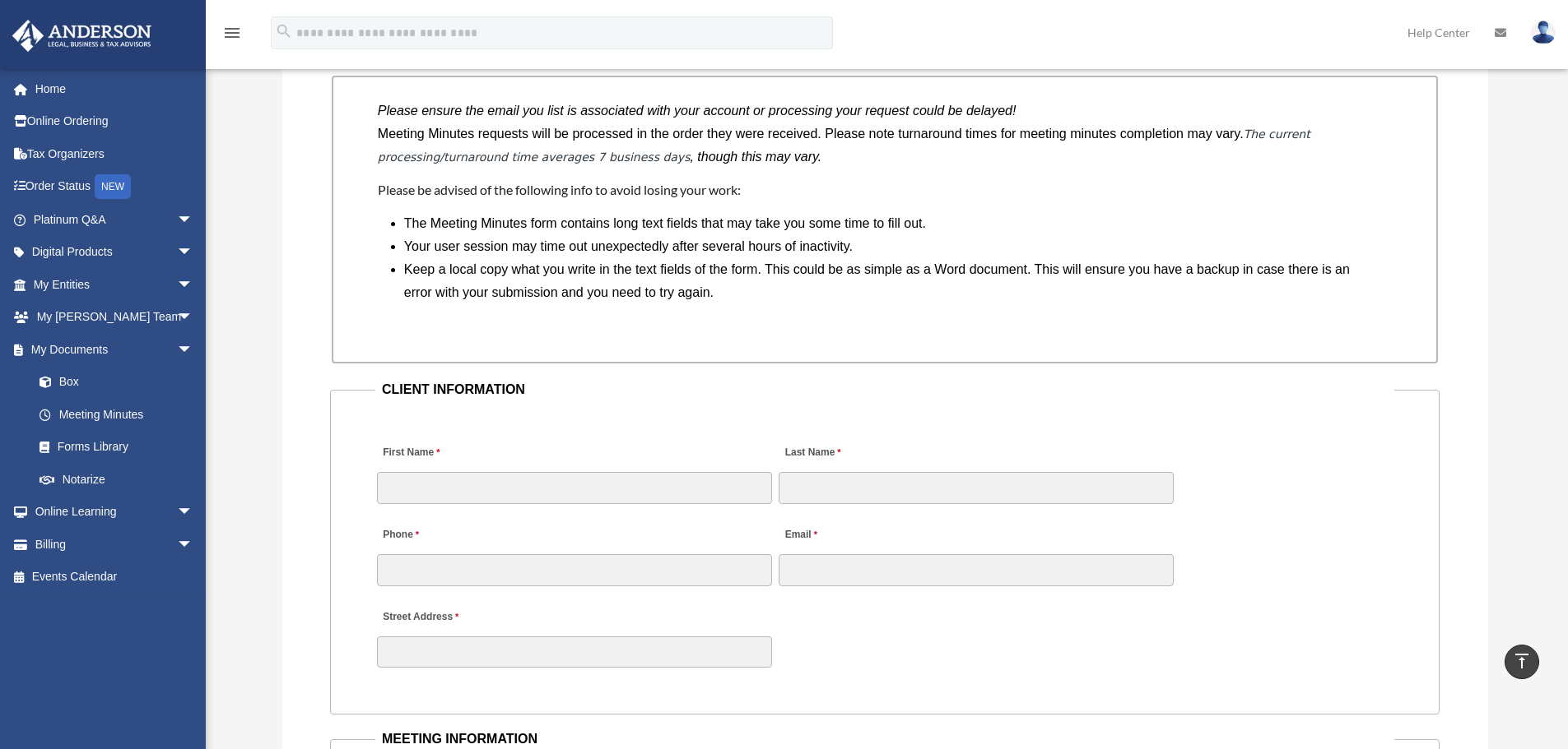
click at [1037, 409] on fieldset "CLIENT INFORMATION First Name Last Name Phone Email Street Address" at bounding box center [884, 546] width 1110 height 336
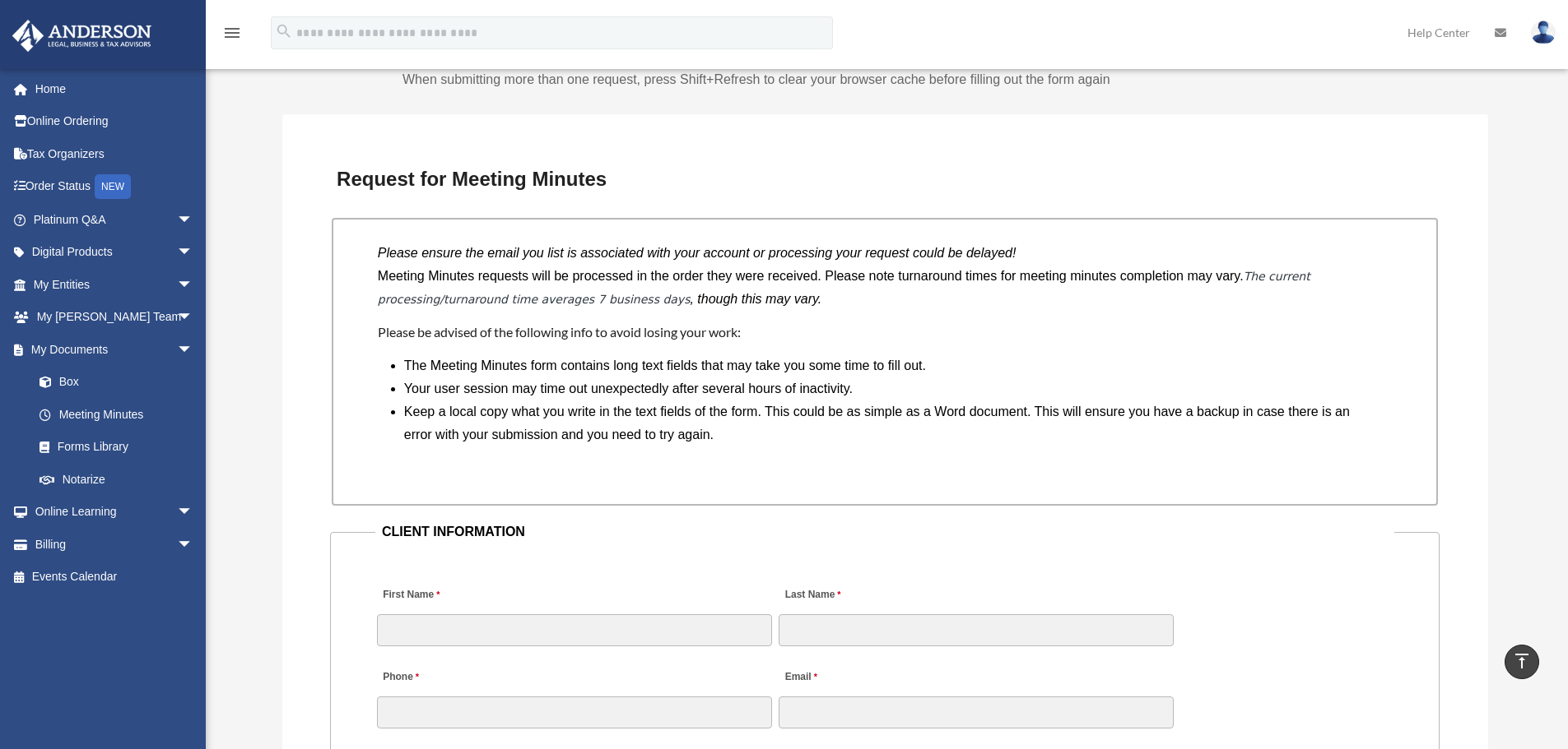
scroll to position [1091, 0]
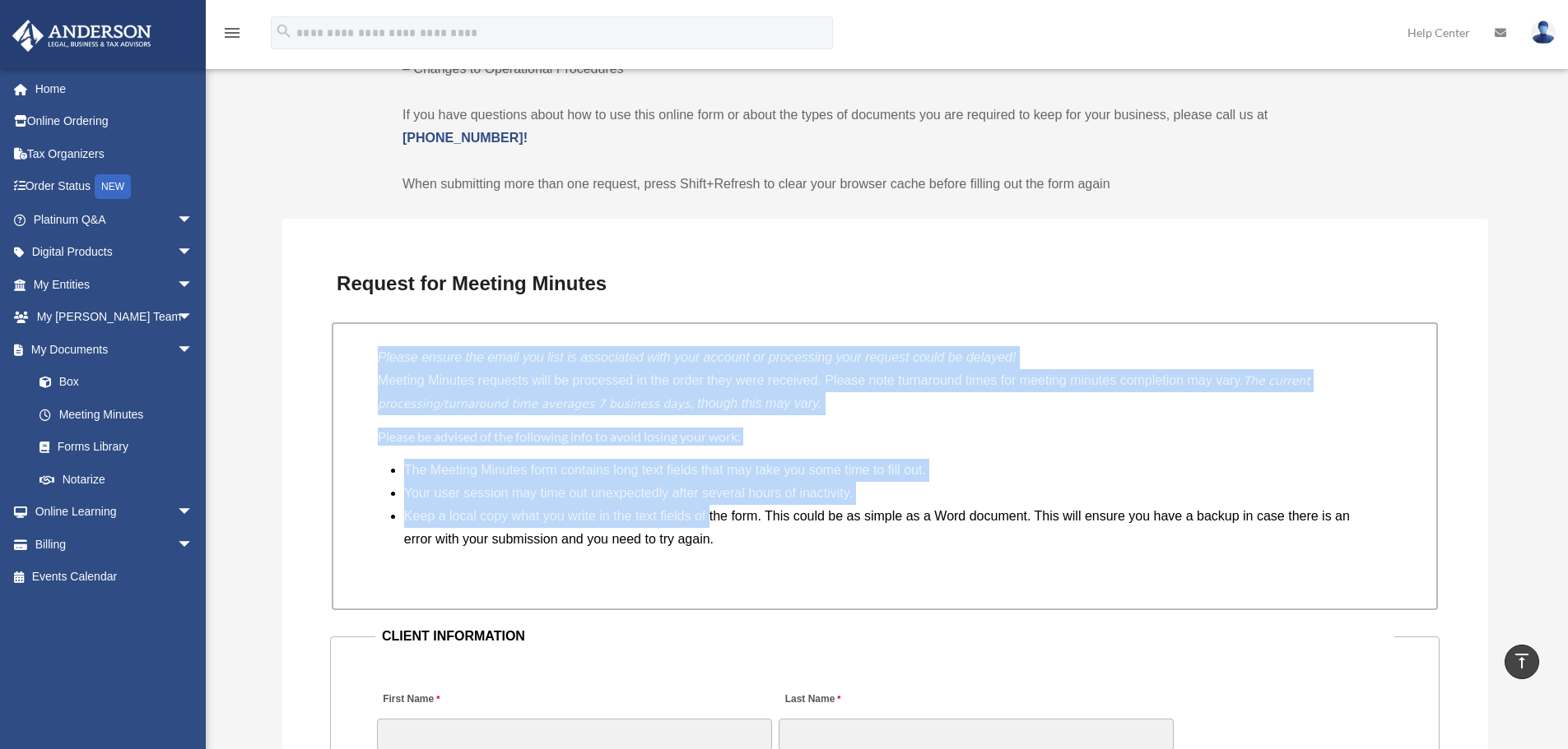
drag, startPoint x: 710, startPoint y: 524, endPoint x: 289, endPoint y: 356, distance: 453.3
click at [441, 388] on p "Meeting Minutes requests will be processed in the order they were received. Ple…" at bounding box center [885, 392] width 1014 height 47
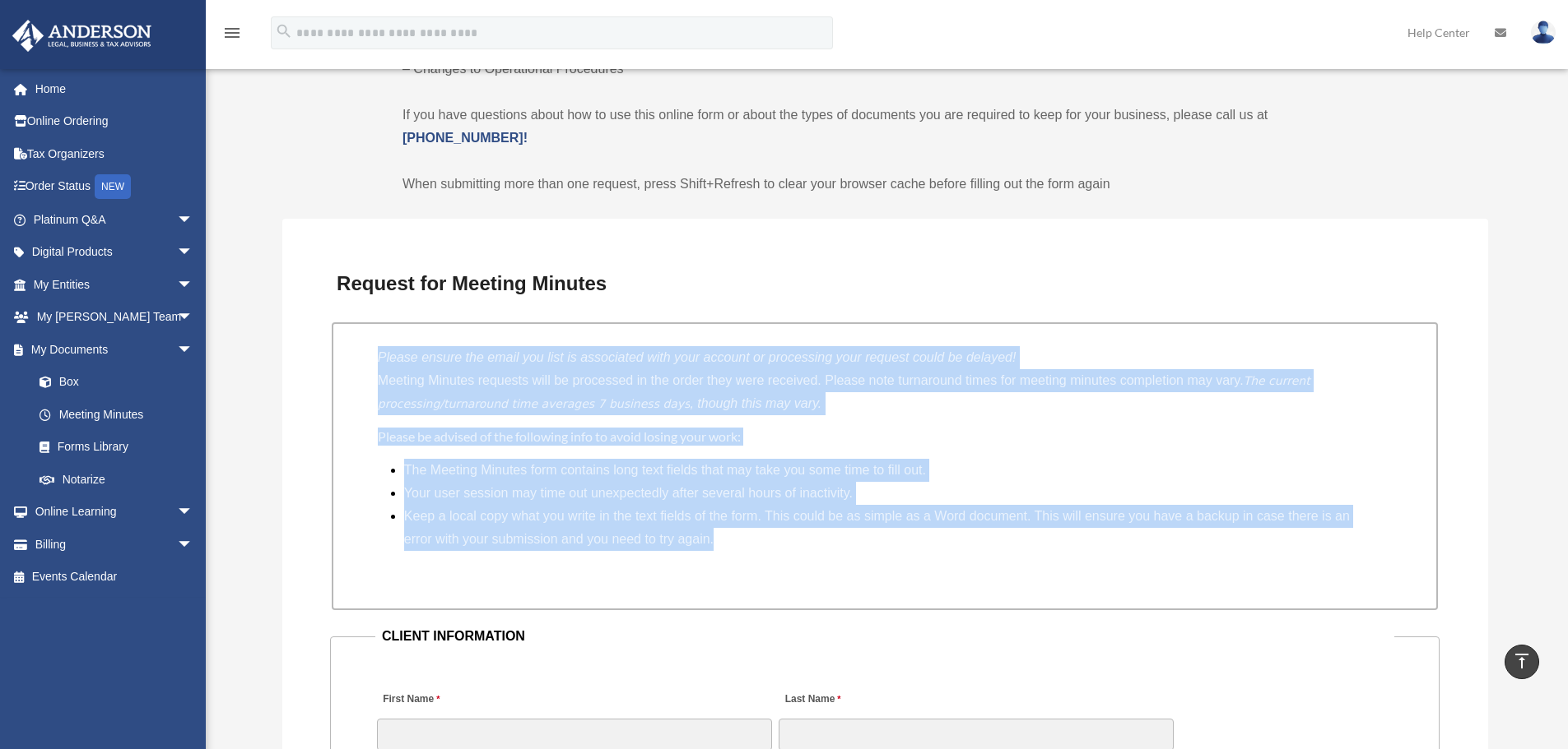
drag, startPoint x: 381, startPoint y: 355, endPoint x: 897, endPoint y: 555, distance: 553.4
click at [897, 555] on div "Please ensure the email you list is associated with your account or processing …" at bounding box center [884, 466] width 1106 height 288
drag, startPoint x: 828, startPoint y: 550, endPoint x: 372, endPoint y: 350, distance: 497.9
click at [372, 350] on div "Please ensure the email you list is associated with your account or processing …" at bounding box center [884, 466] width 1106 height 288
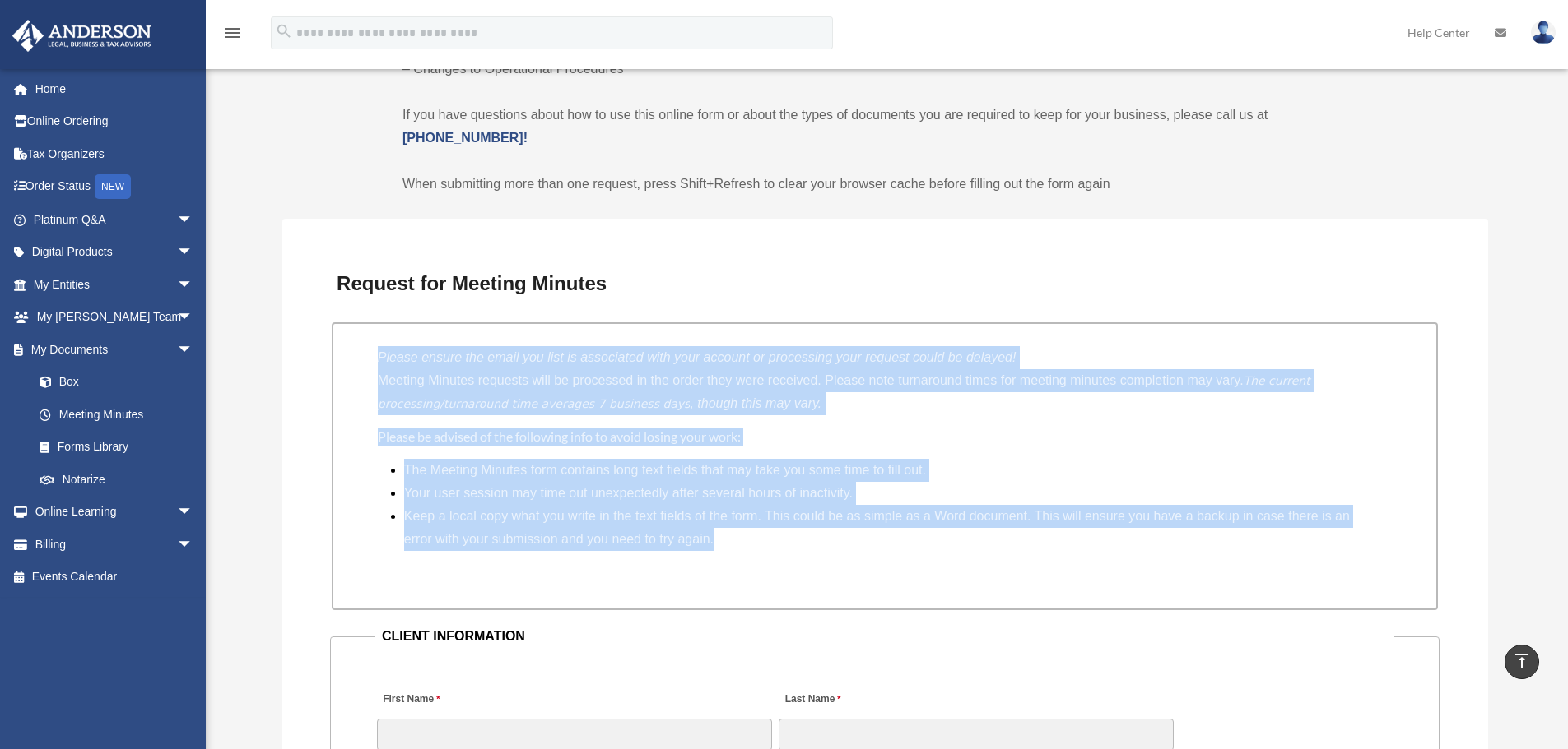
click at [371, 350] on div "Please ensure the email you list is associated with your account or processing …" at bounding box center [884, 466] width 1106 height 288
